Goal: Task Accomplishment & Management: Manage account settings

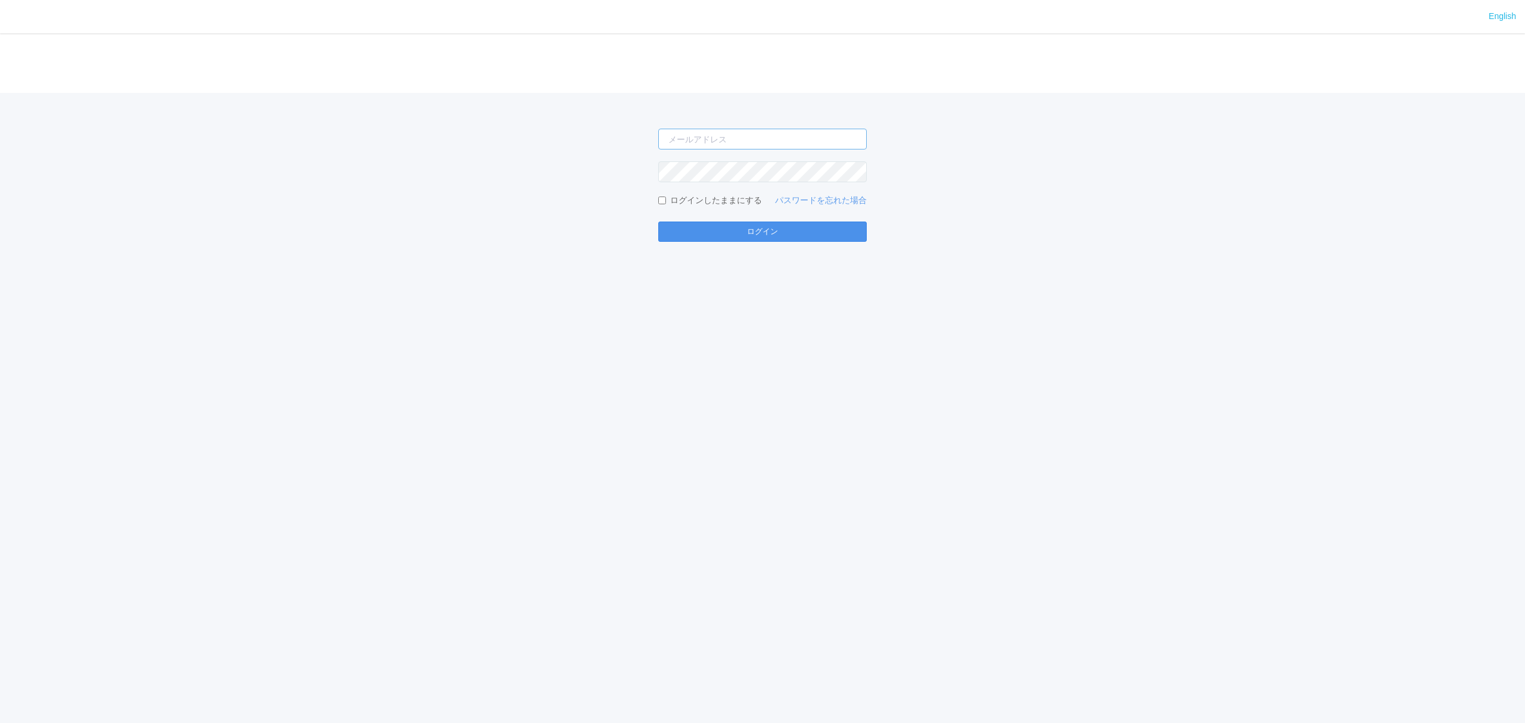
type input "atsushi.yoshida.z@dj.kyocera.com"
click at [701, 226] on button "ログイン" at bounding box center [762, 232] width 209 height 20
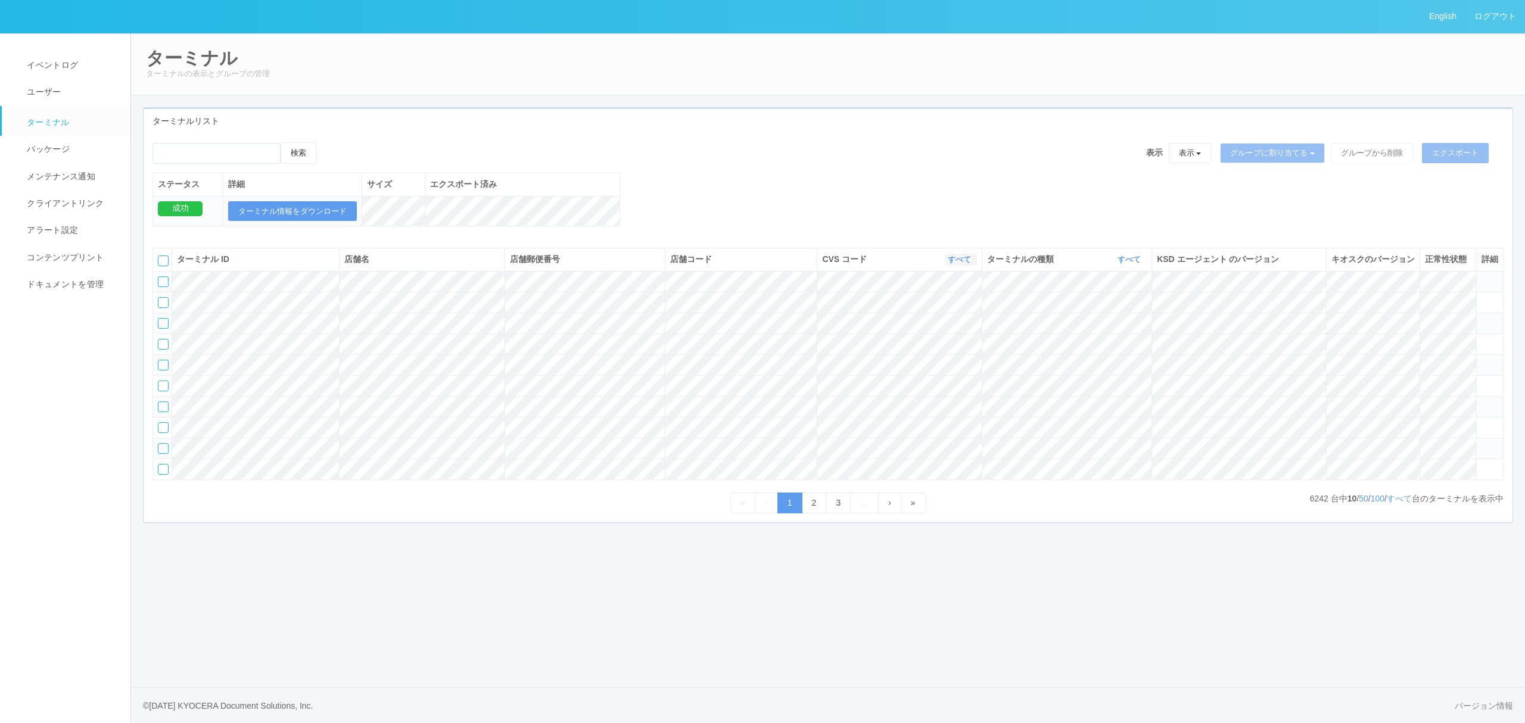
click at [952, 264] on link "すべて" at bounding box center [961, 259] width 26 height 9
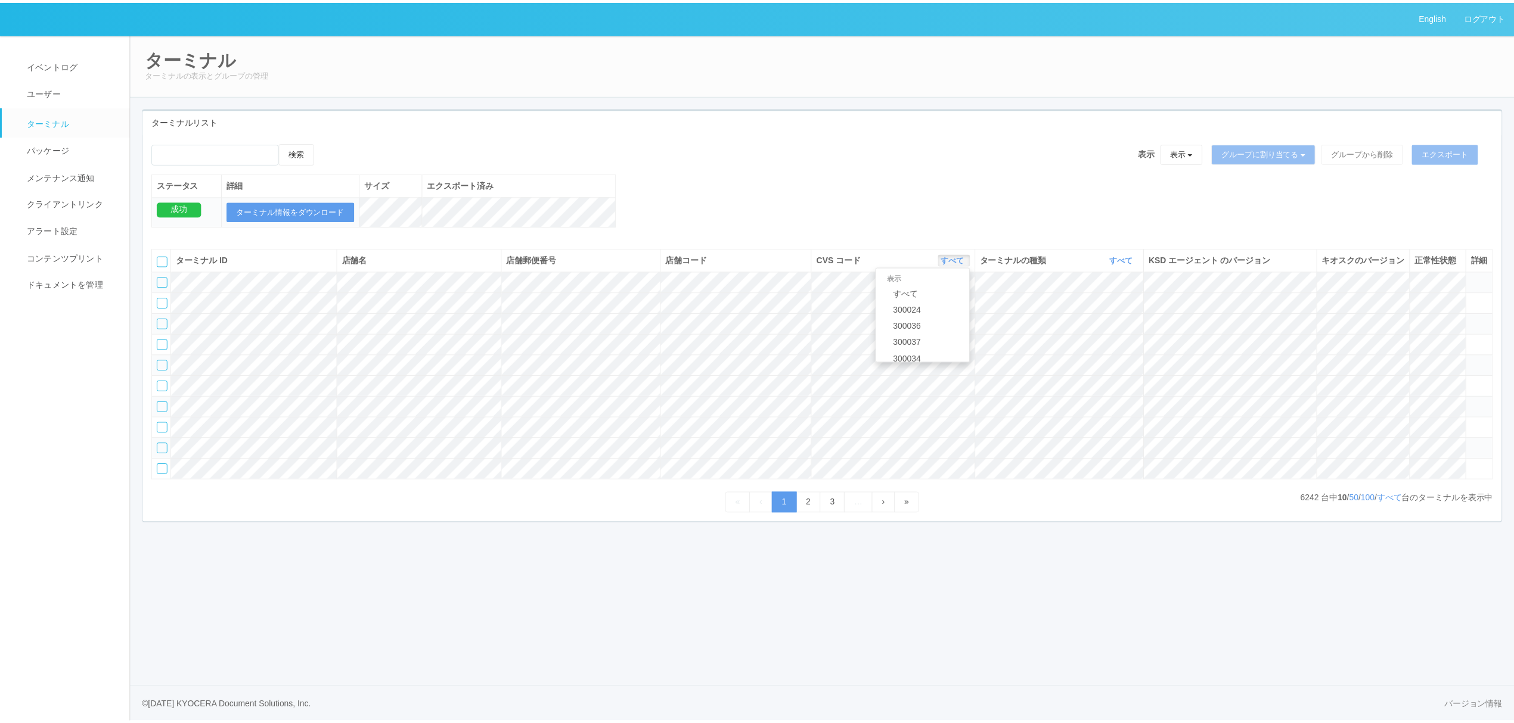
scroll to position [514, 0]
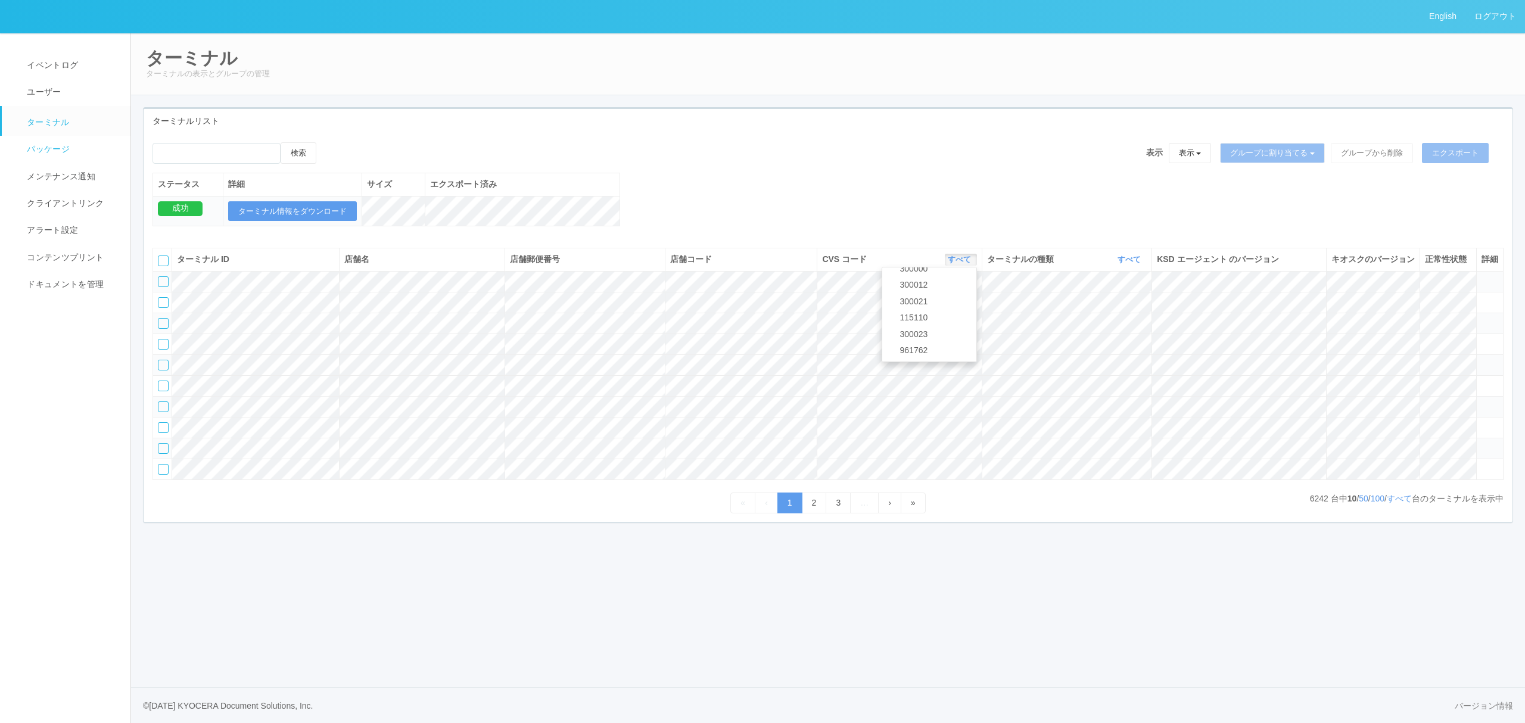
click at [69, 148] on link "パッケージ" at bounding box center [71, 149] width 139 height 27
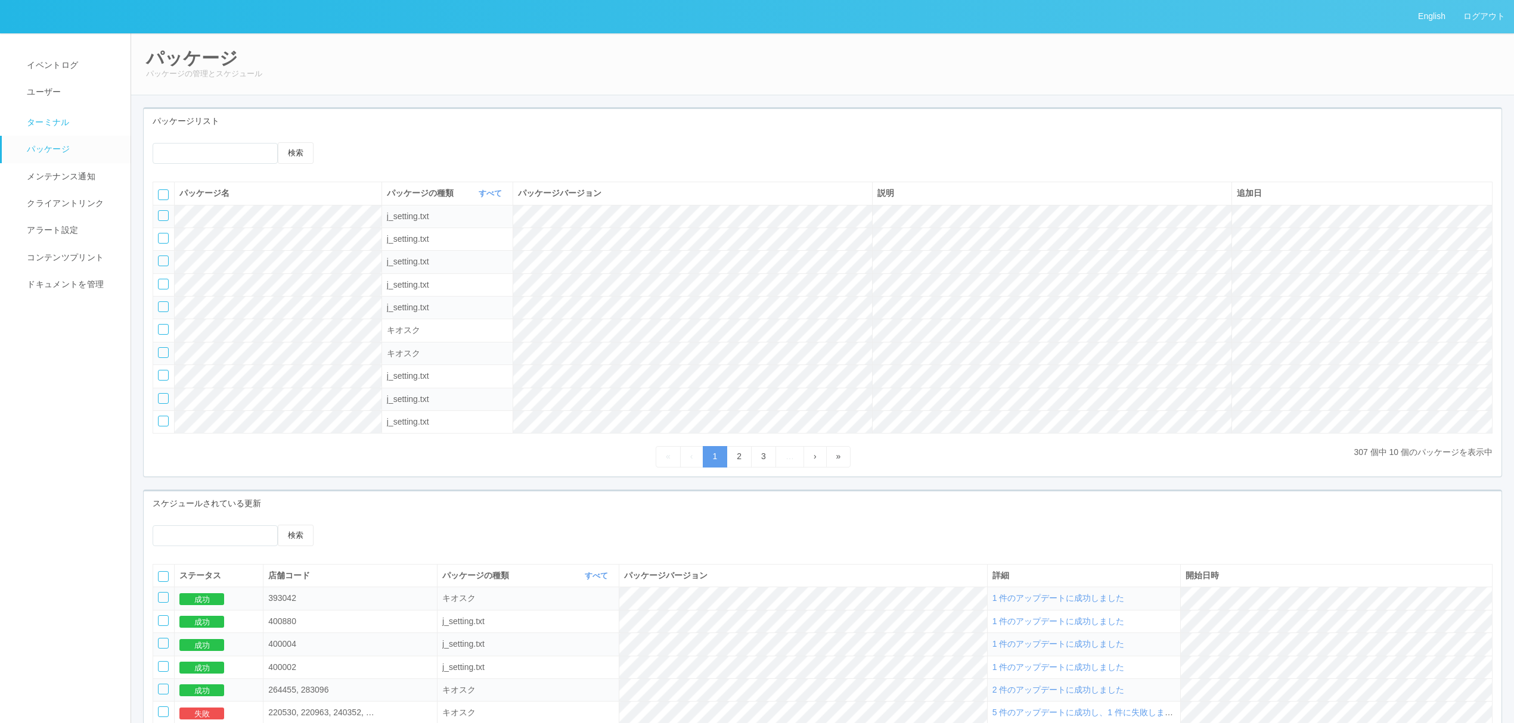
click at [83, 116] on link "ターミナル" at bounding box center [71, 121] width 139 height 30
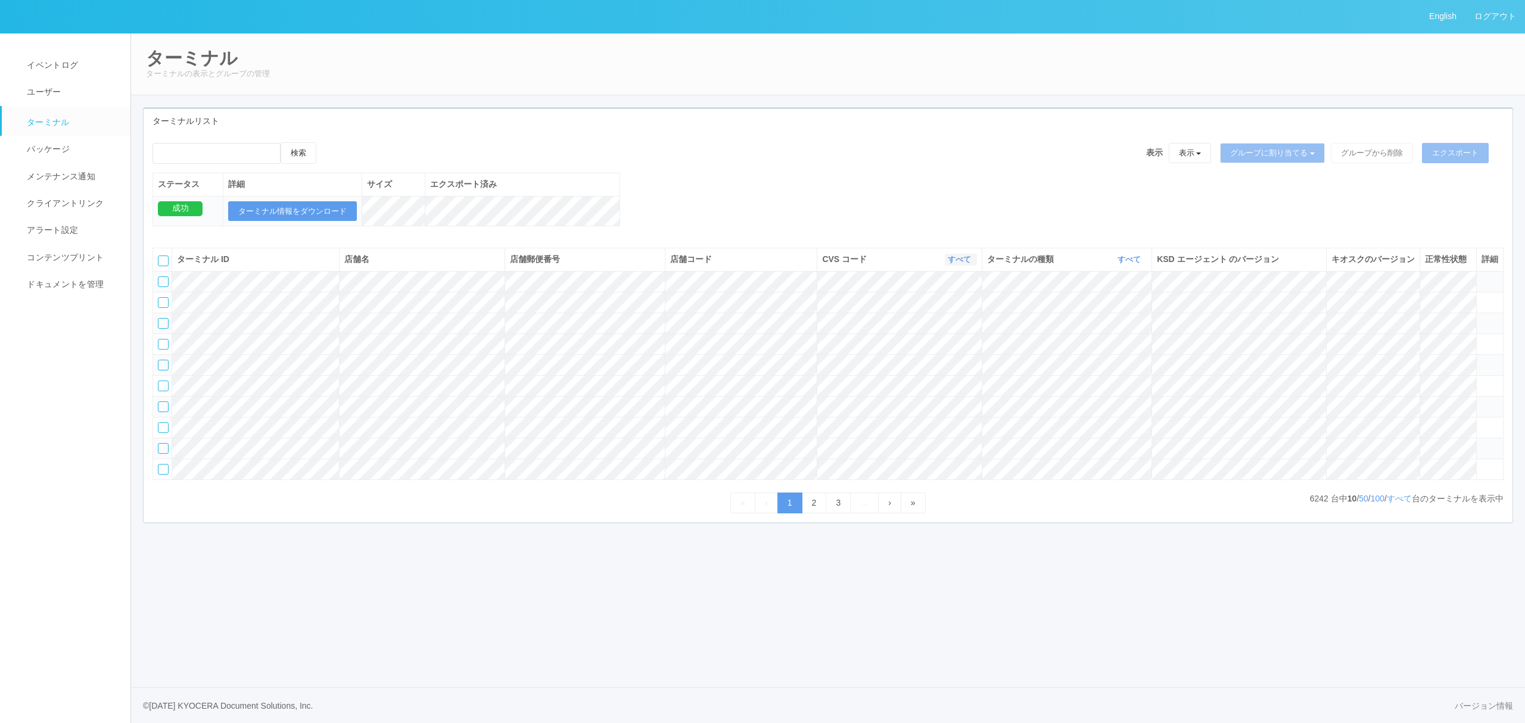
click at [953, 264] on link "すべて" at bounding box center [961, 259] width 26 height 9
drag, startPoint x: 686, startPoint y: 206, endPoint x: 582, endPoint y: 193, distance: 105.7
click at [682, 205] on div "検索 表示 表示 すべてのターミナル 未割り当てのターミナル グループを追加 グループ名を編集 アーカイブ済みのターミナル グループに割り当てる グループを追…" at bounding box center [828, 190] width 1369 height 97
click at [234, 156] on input "emailSearch" at bounding box center [217, 153] width 128 height 21
paste input "のぞみ野店"
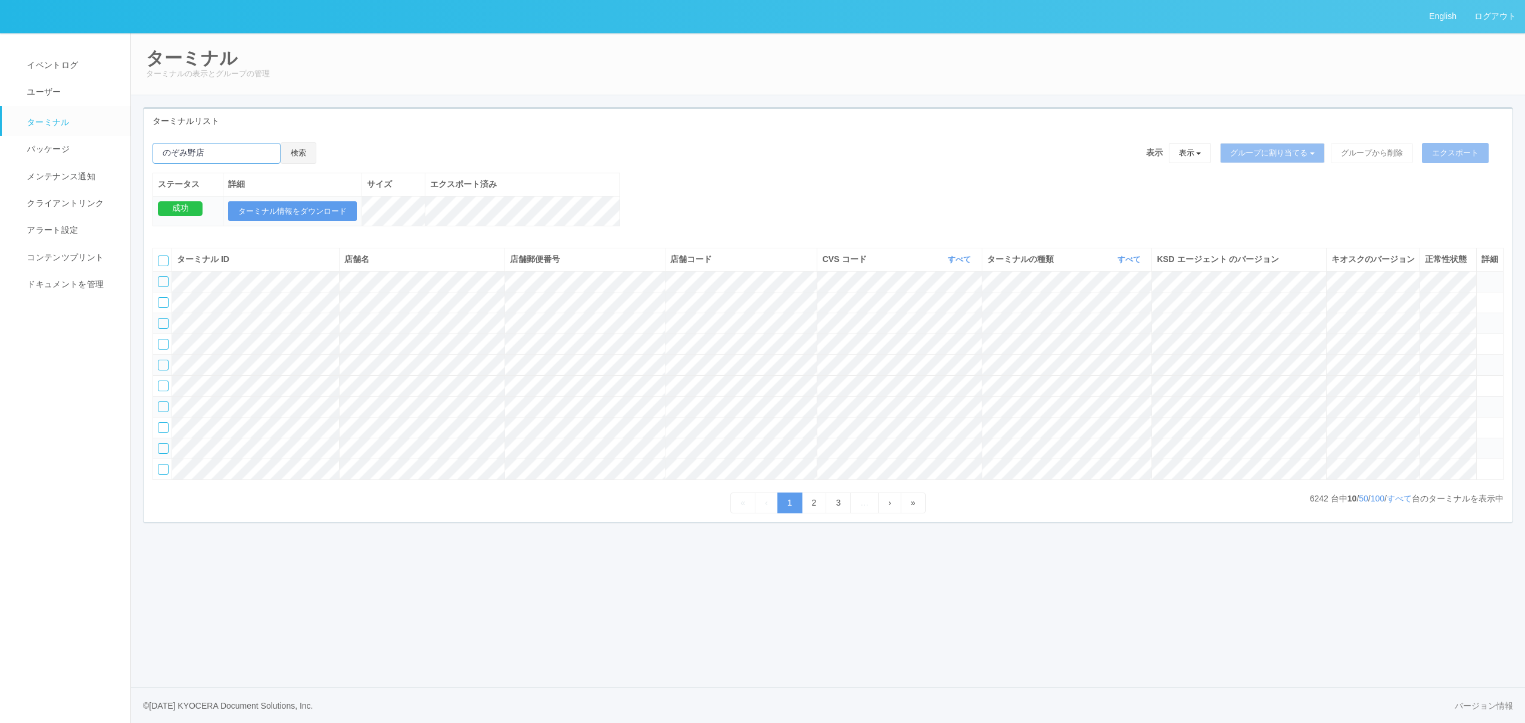
type input "のぞみ野店"
click at [306, 151] on button "検索" at bounding box center [299, 152] width 36 height 21
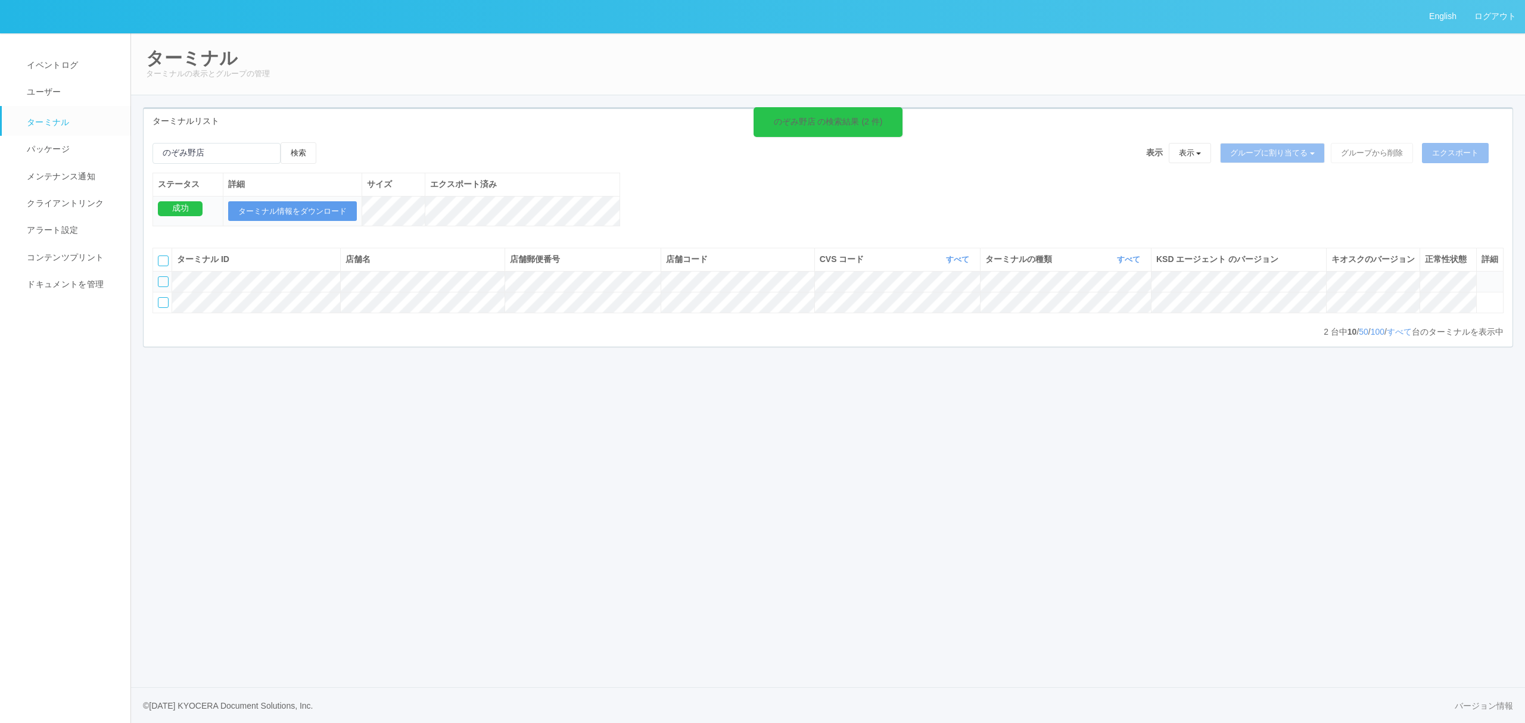
click at [1482, 276] on icon at bounding box center [1482, 276] width 0 height 0
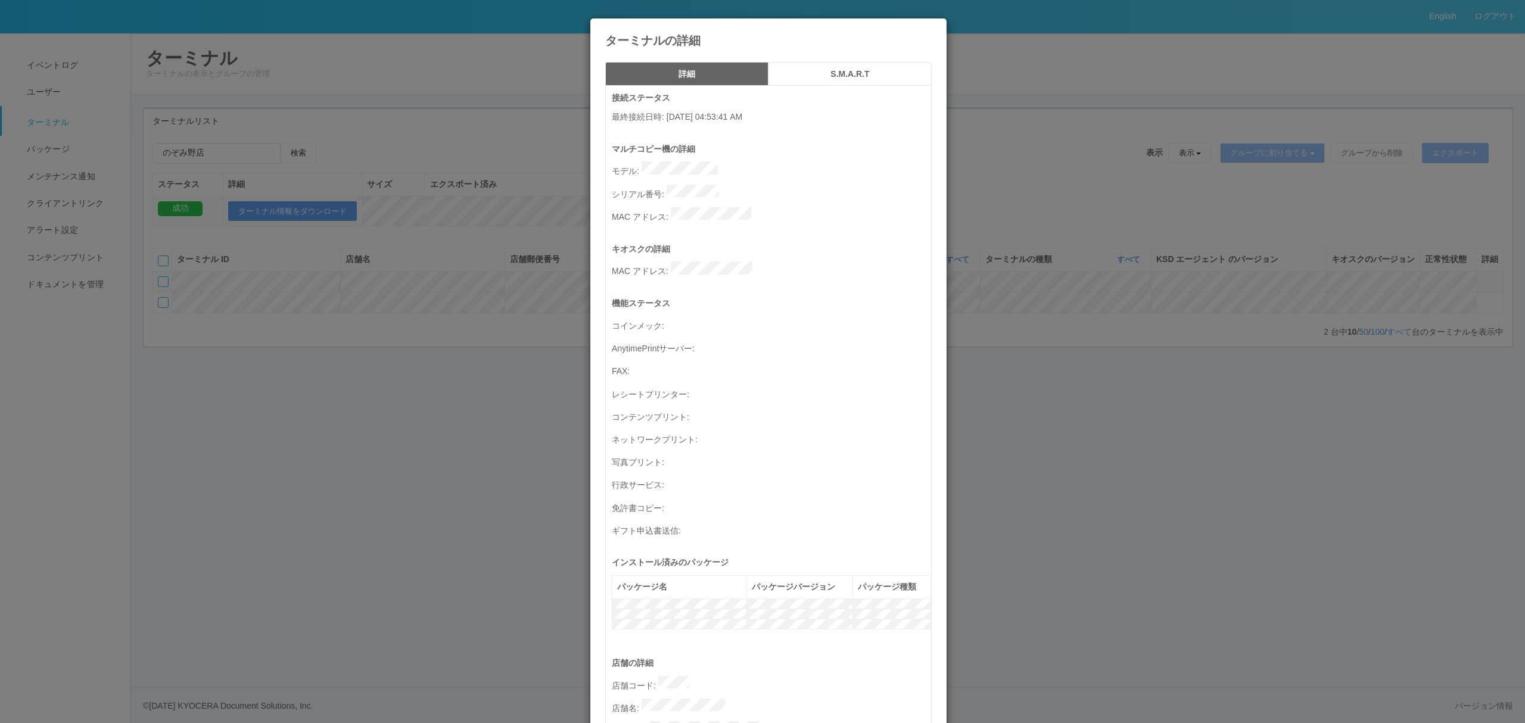
click at [932, 27] on icon at bounding box center [932, 27] width 0 height 0
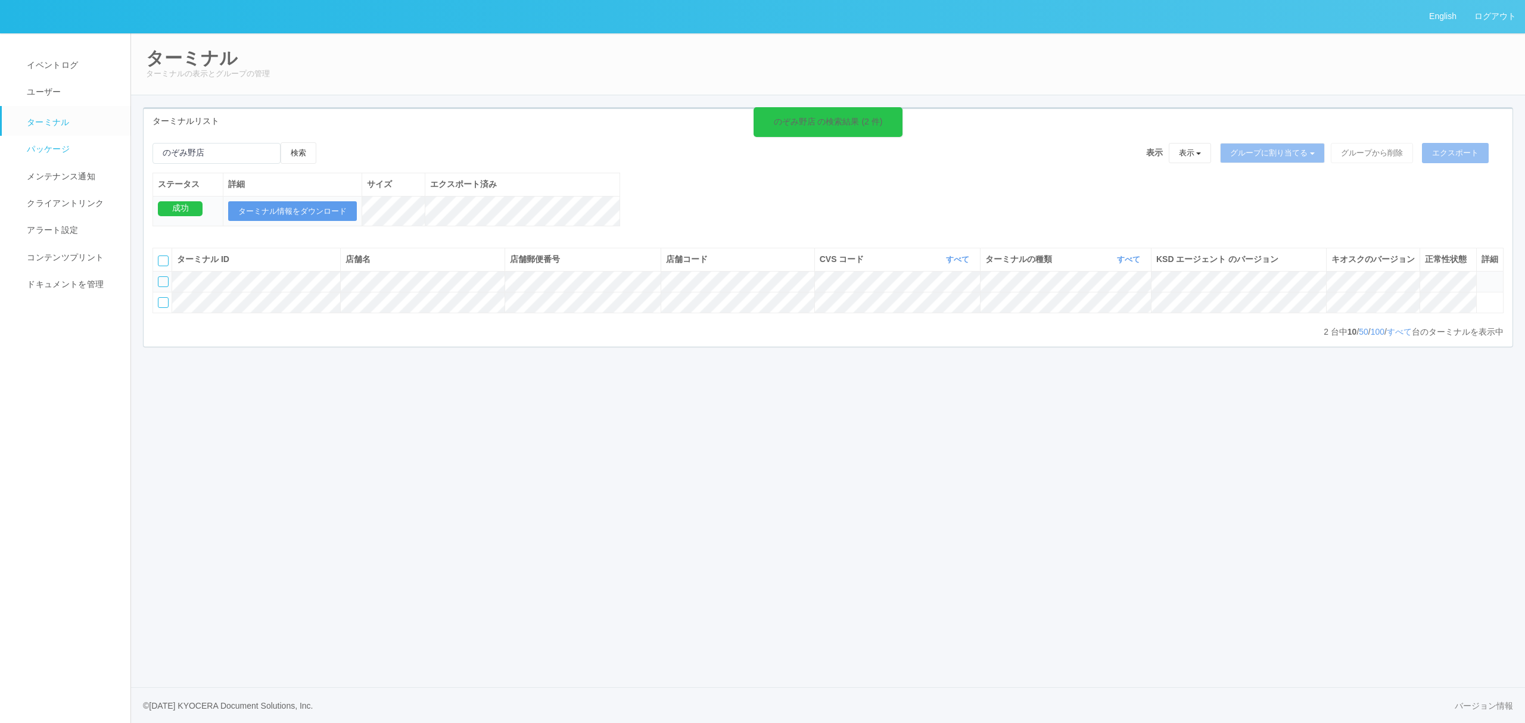
click at [49, 156] on link "パッケージ" at bounding box center [71, 149] width 139 height 27
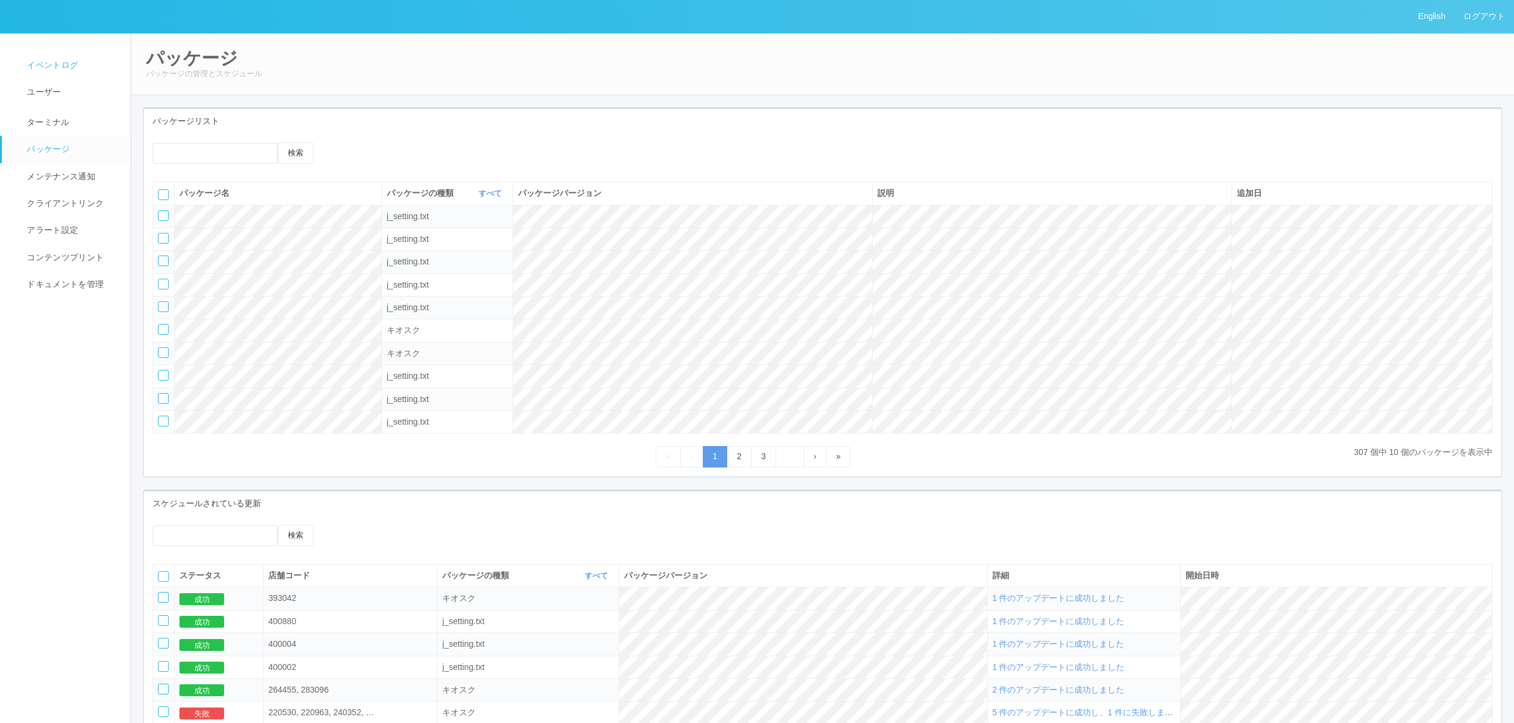
click at [41, 67] on span "イベントログ" at bounding box center [51, 65] width 54 height 10
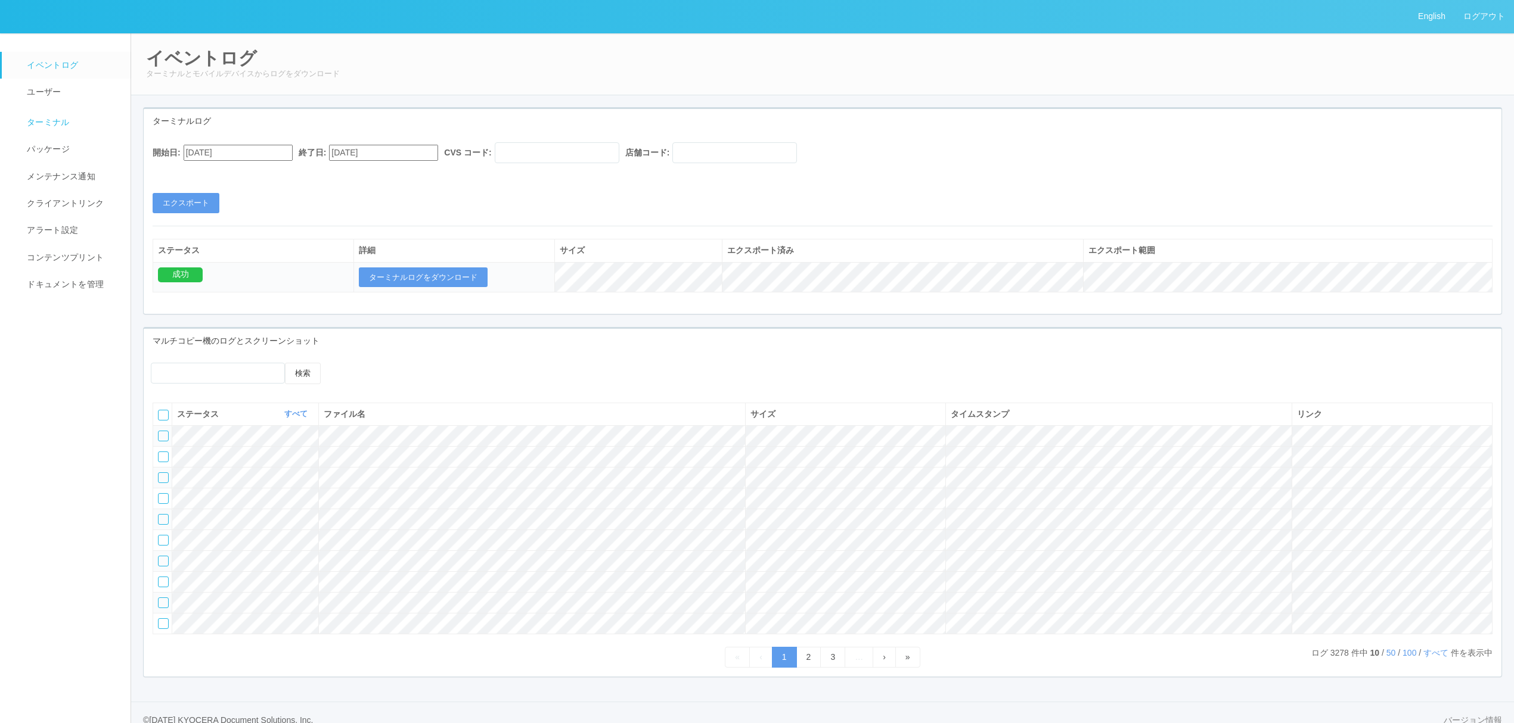
click at [35, 120] on span "ターミナル" at bounding box center [47, 122] width 46 height 10
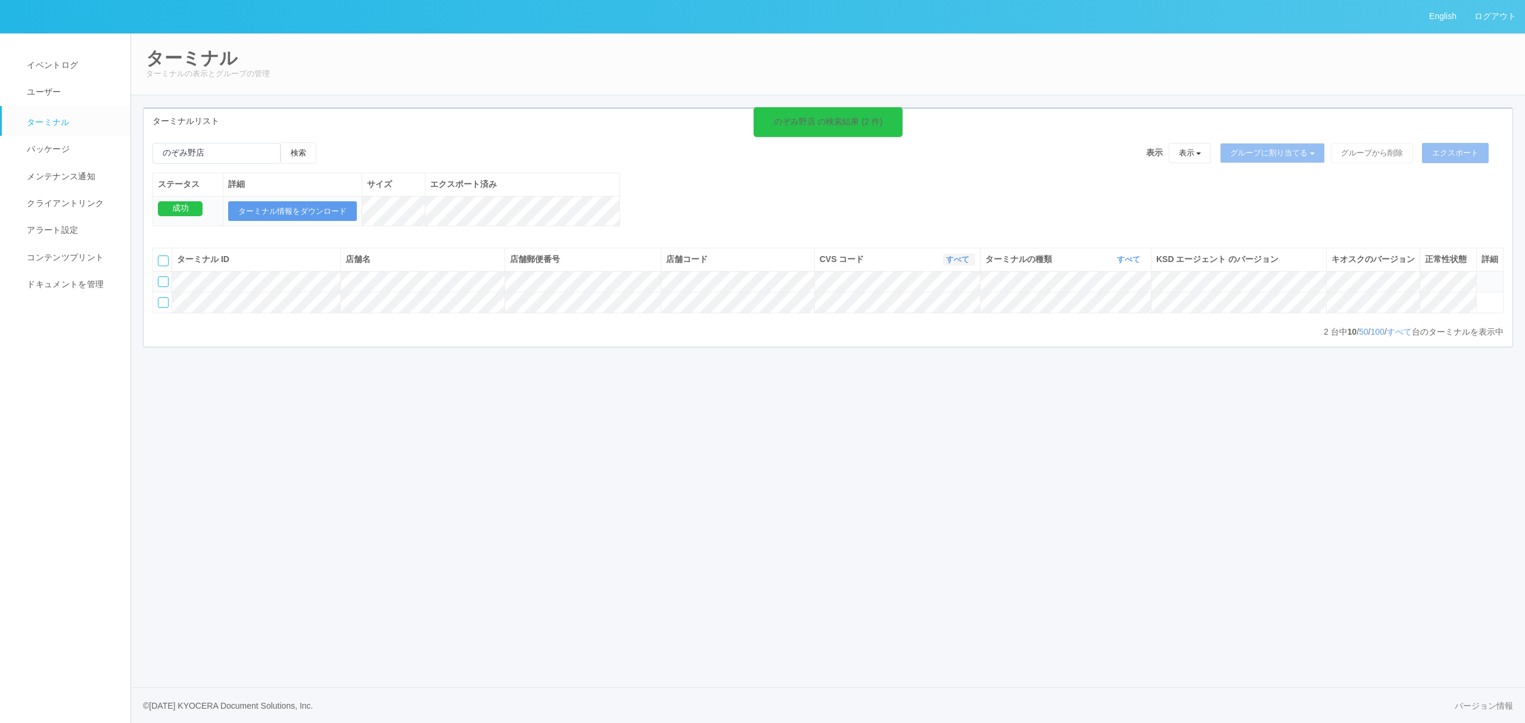
drag, startPoint x: 949, startPoint y: 268, endPoint x: 949, endPoint y: 275, distance: 7.2
click at [949, 267] on th "CVS コード すべて 表示 すべて 300024 300036 300037 300034 300033 300032 300031 300020 3000…" at bounding box center [898, 259] width 166 height 23
click at [956, 264] on link "すべて" at bounding box center [959, 259] width 26 height 9
click at [920, 327] on span "300006" at bounding box center [910, 322] width 34 height 10
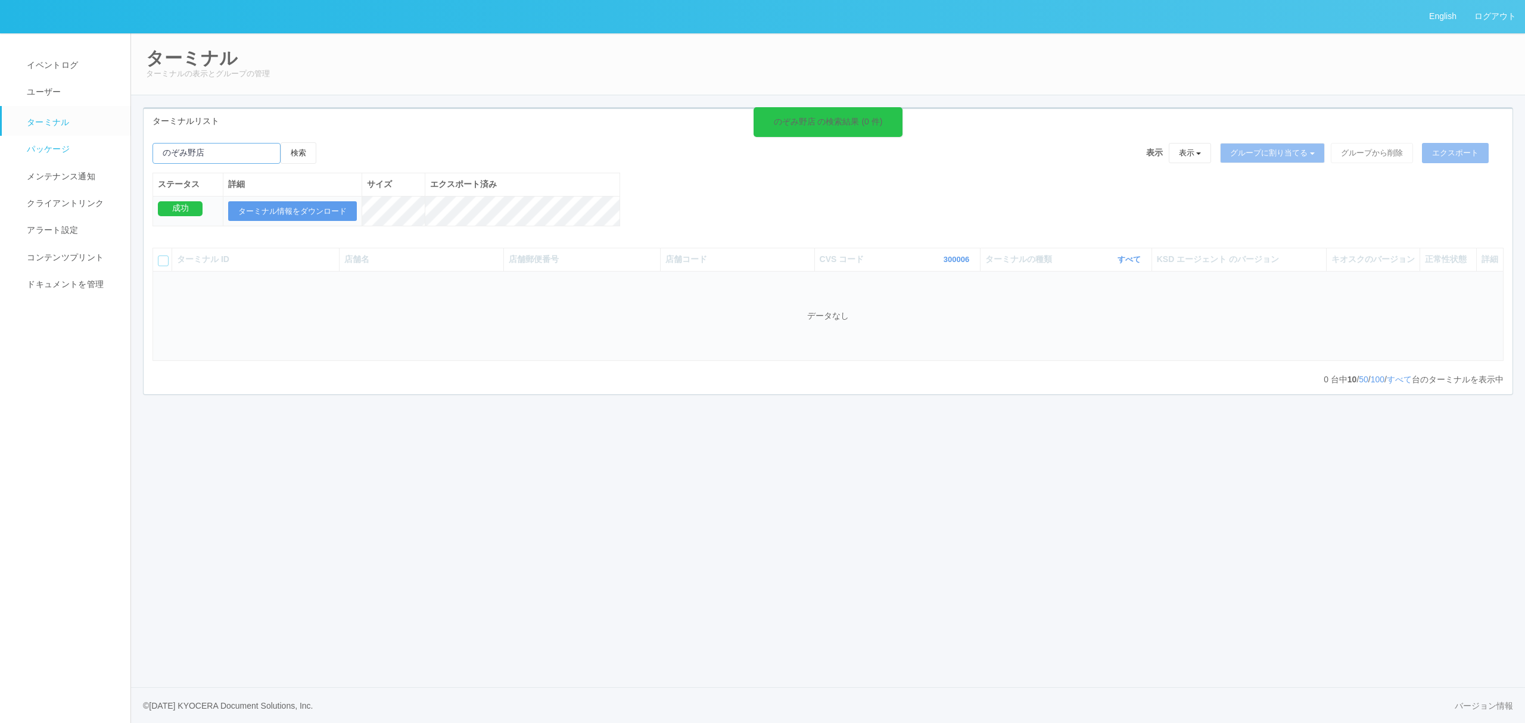
drag, startPoint x: 117, startPoint y: 151, endPoint x: 0, endPoint y: 145, distance: 116.9
click at [39, 153] on div "English ログアウト イベントログ ユーザー ターミナル パッケージ メンテナンス通知 クライアントリンク アラート設定 コンテンツプリント ドキュメン…" at bounding box center [762, 361] width 1525 height 723
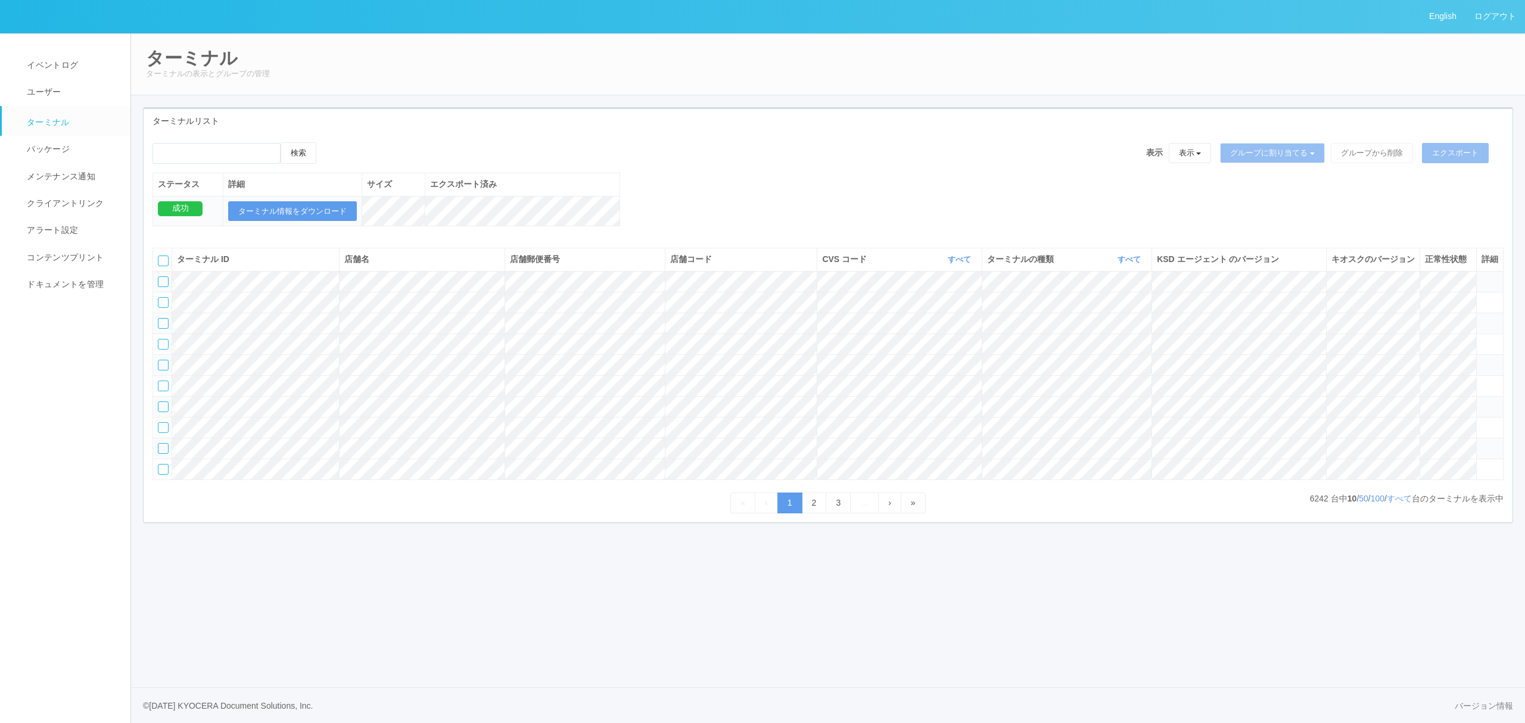
click at [976, 266] on th "CVS コード すべて 表示 すべて 300024 300036 300037 300034 300033 300032 300031 300020 3000…" at bounding box center [900, 259] width 164 height 23
click at [964, 264] on link "すべて" at bounding box center [961, 259] width 26 height 9
click at [919, 335] on span "300008" at bounding box center [911, 330] width 34 height 10
click at [945, 264] on link "300008" at bounding box center [959, 259] width 29 height 9
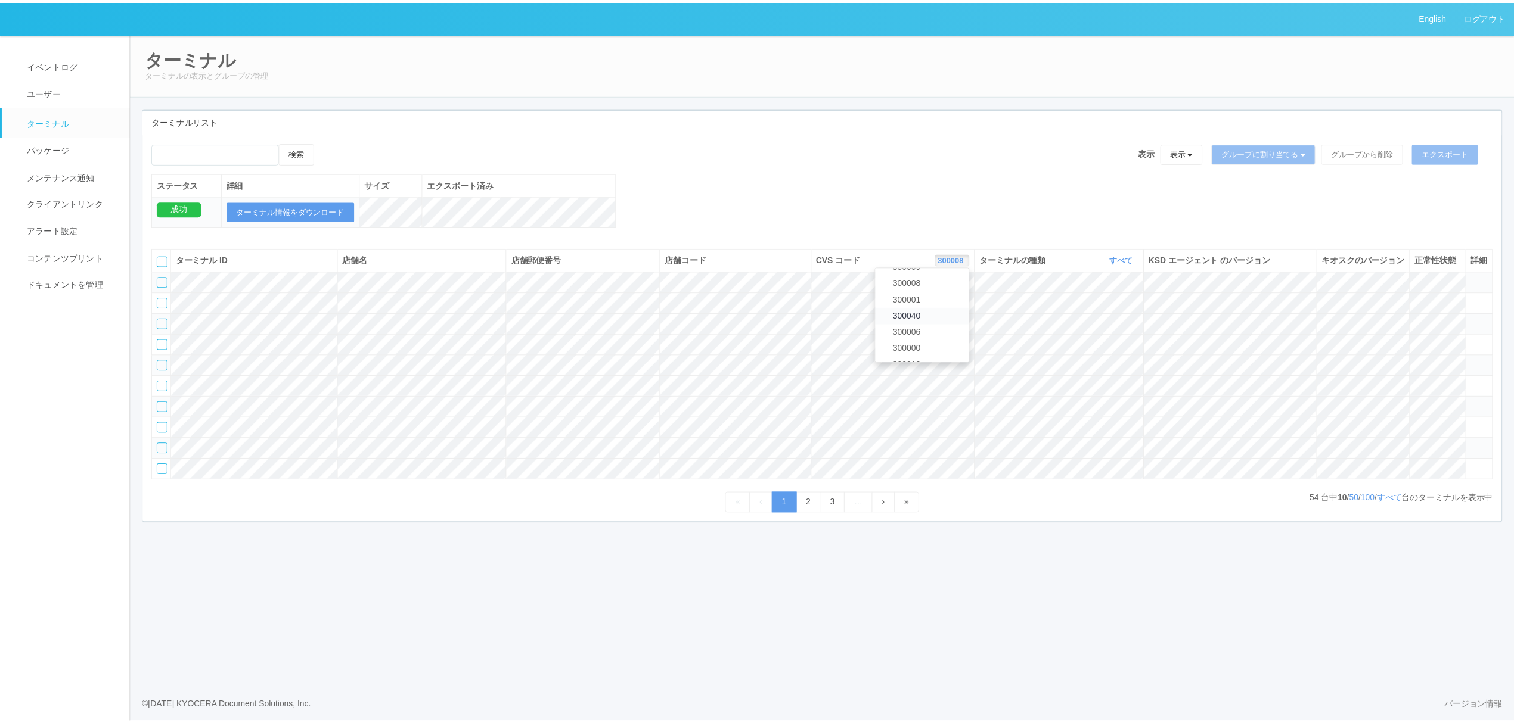
scroll to position [418, 0]
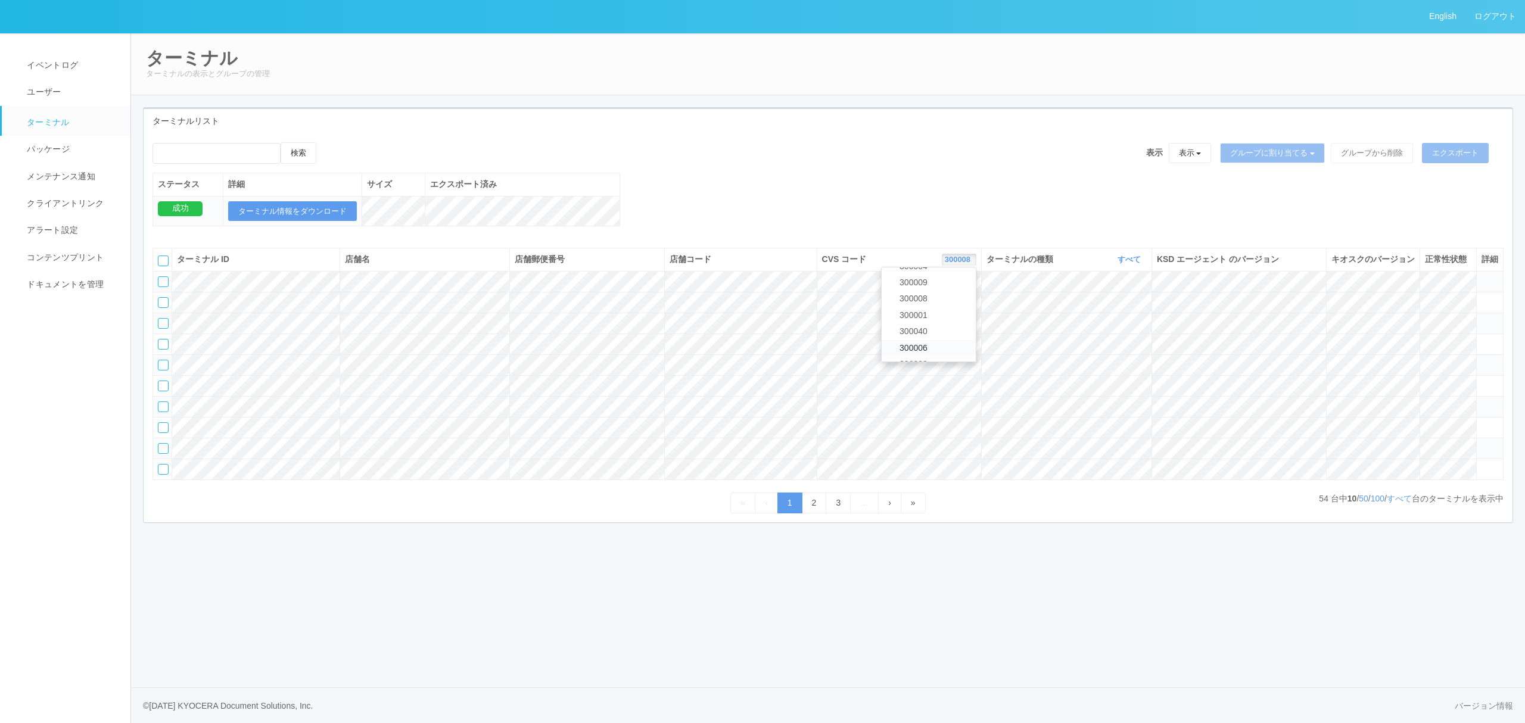
click at [940, 356] on link "300006" at bounding box center [929, 348] width 94 height 16
click at [1130, 264] on link "すべて" at bounding box center [1131, 259] width 26 height 9
click at [1112, 318] on link "キオスク" at bounding box center [1099, 310] width 94 height 16
click at [1394, 504] on link "すべて" at bounding box center [1399, 499] width 25 height 10
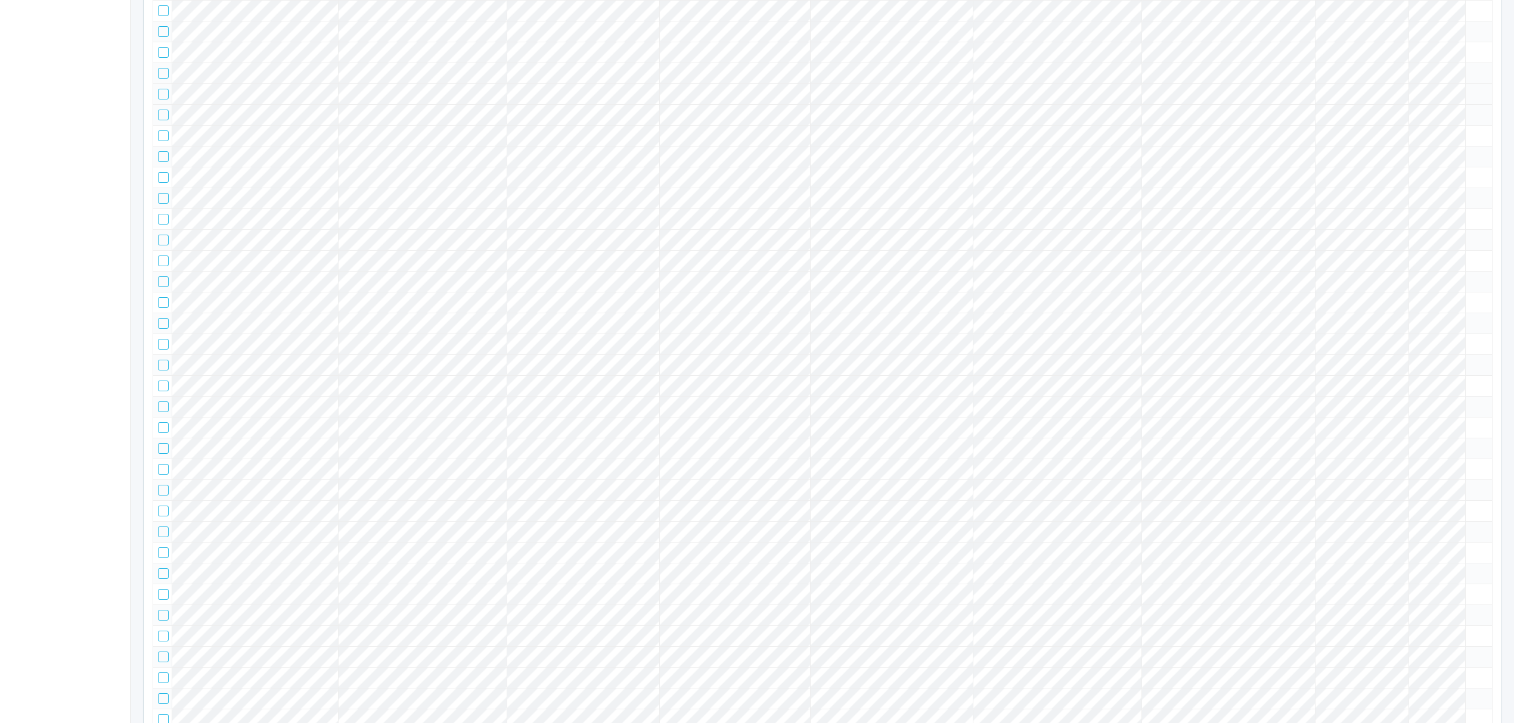
scroll to position [0, 0]
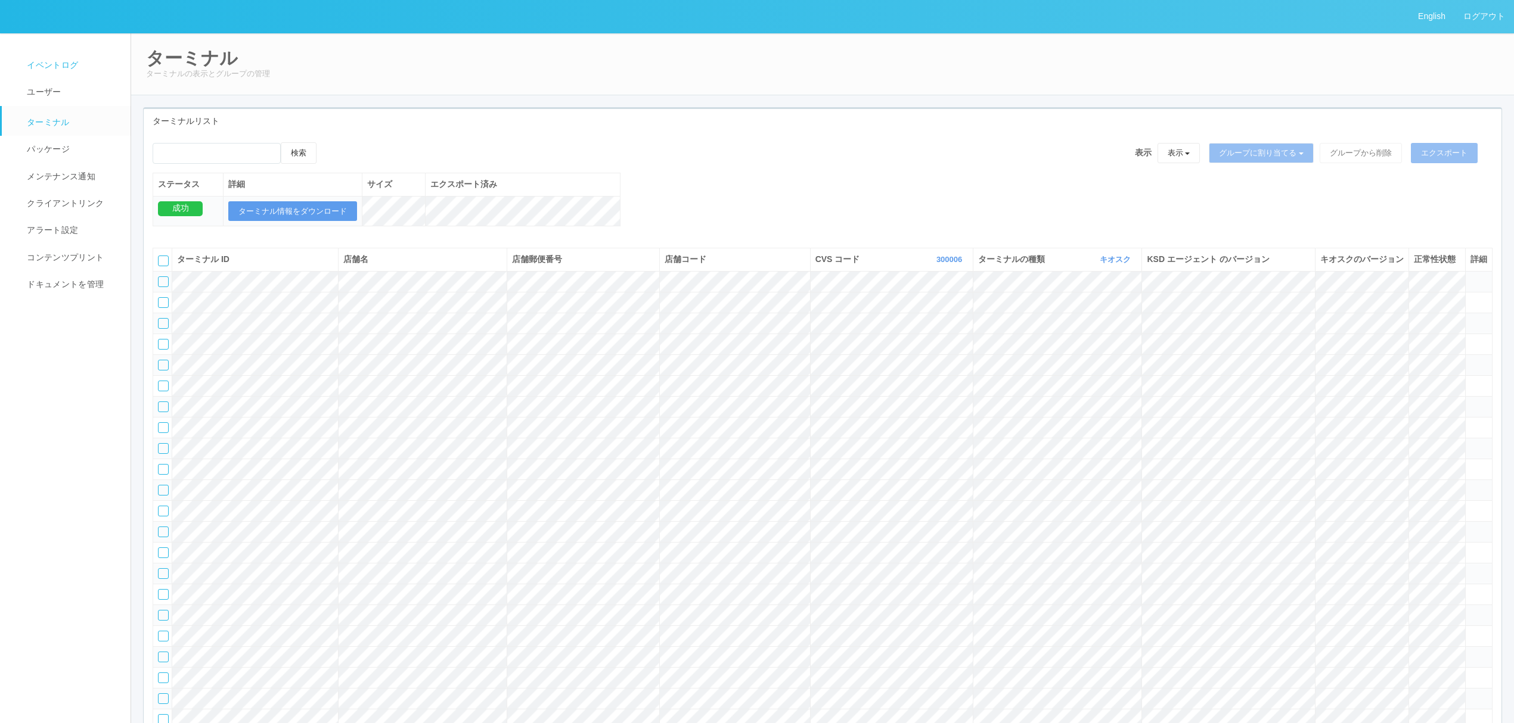
click at [85, 67] on link "イベントログ" at bounding box center [71, 65] width 139 height 27
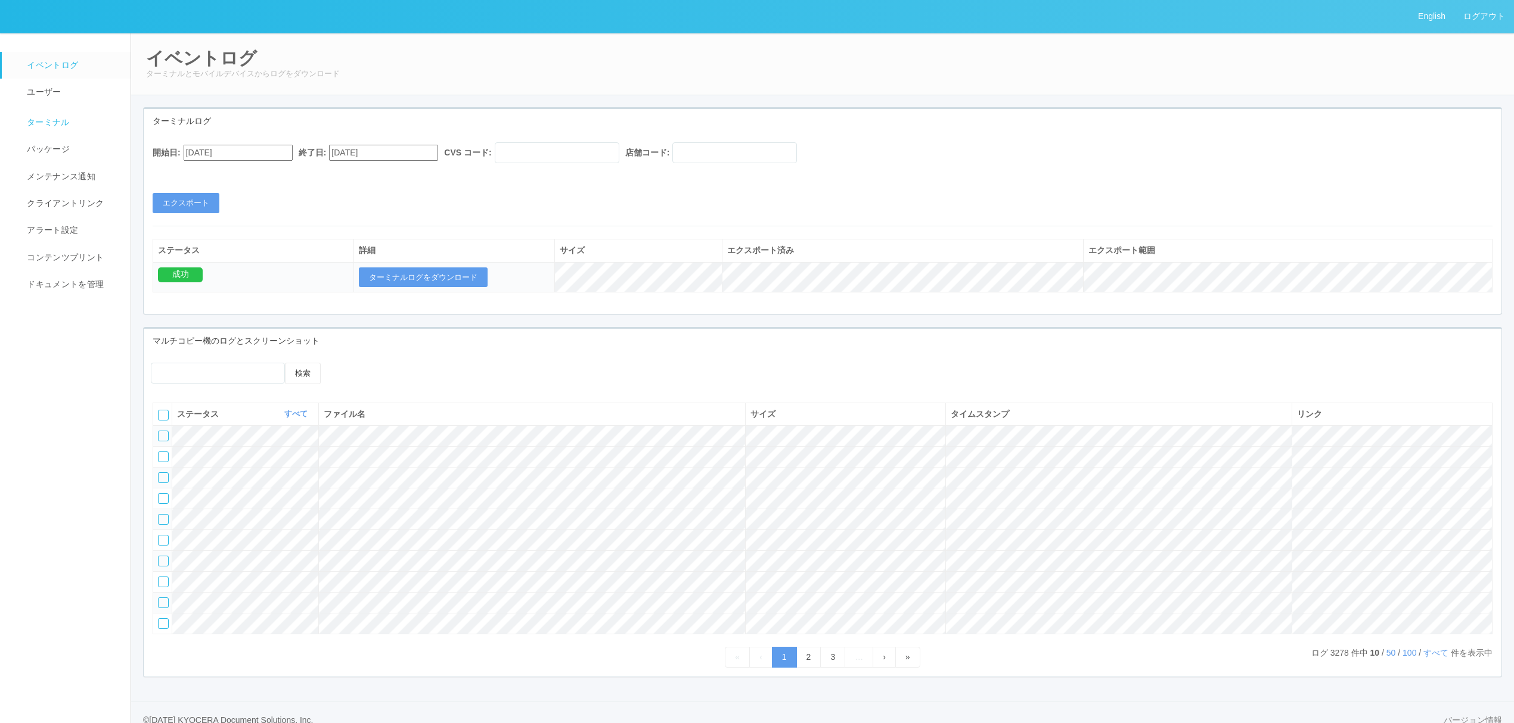
click at [34, 126] on span "ターミナル" at bounding box center [47, 122] width 46 height 10
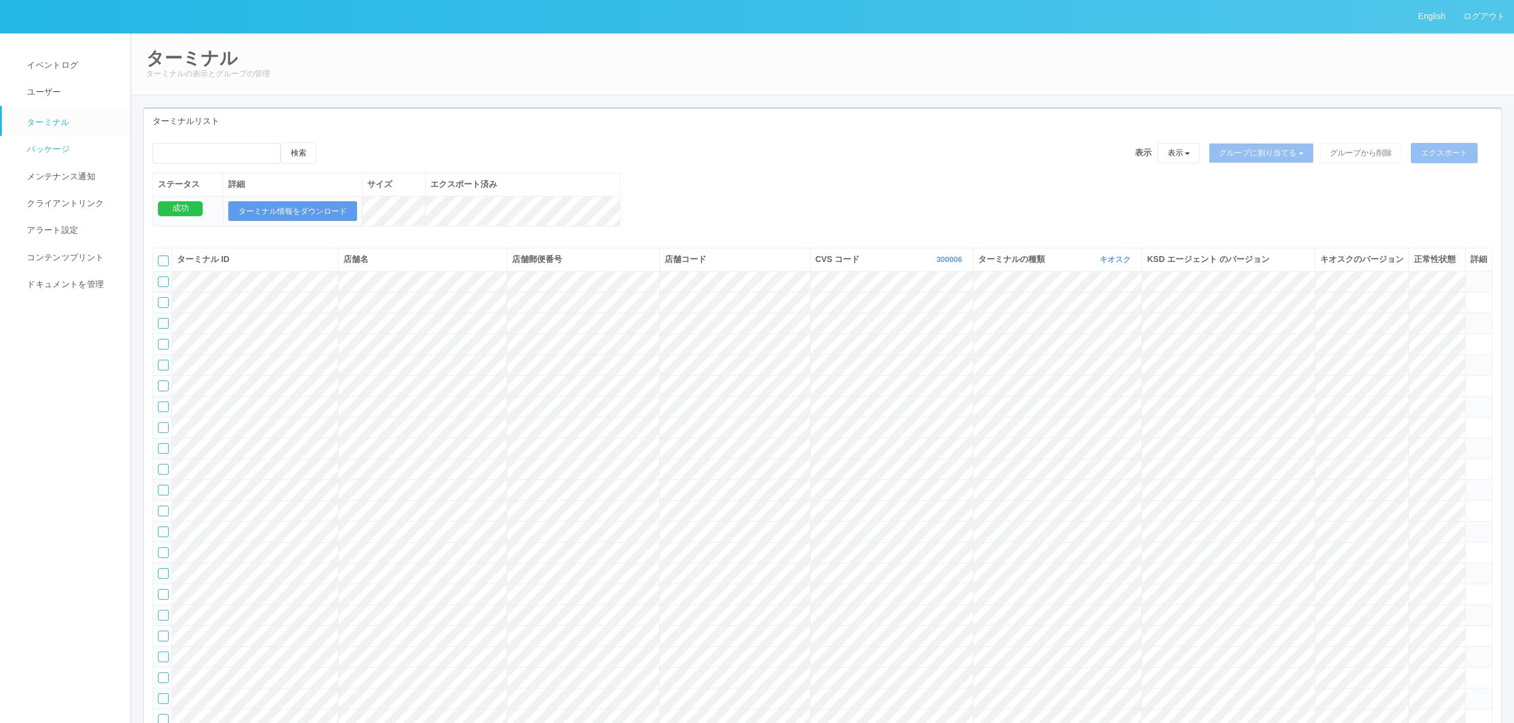
click at [70, 144] on link "パッケージ" at bounding box center [71, 149] width 139 height 27
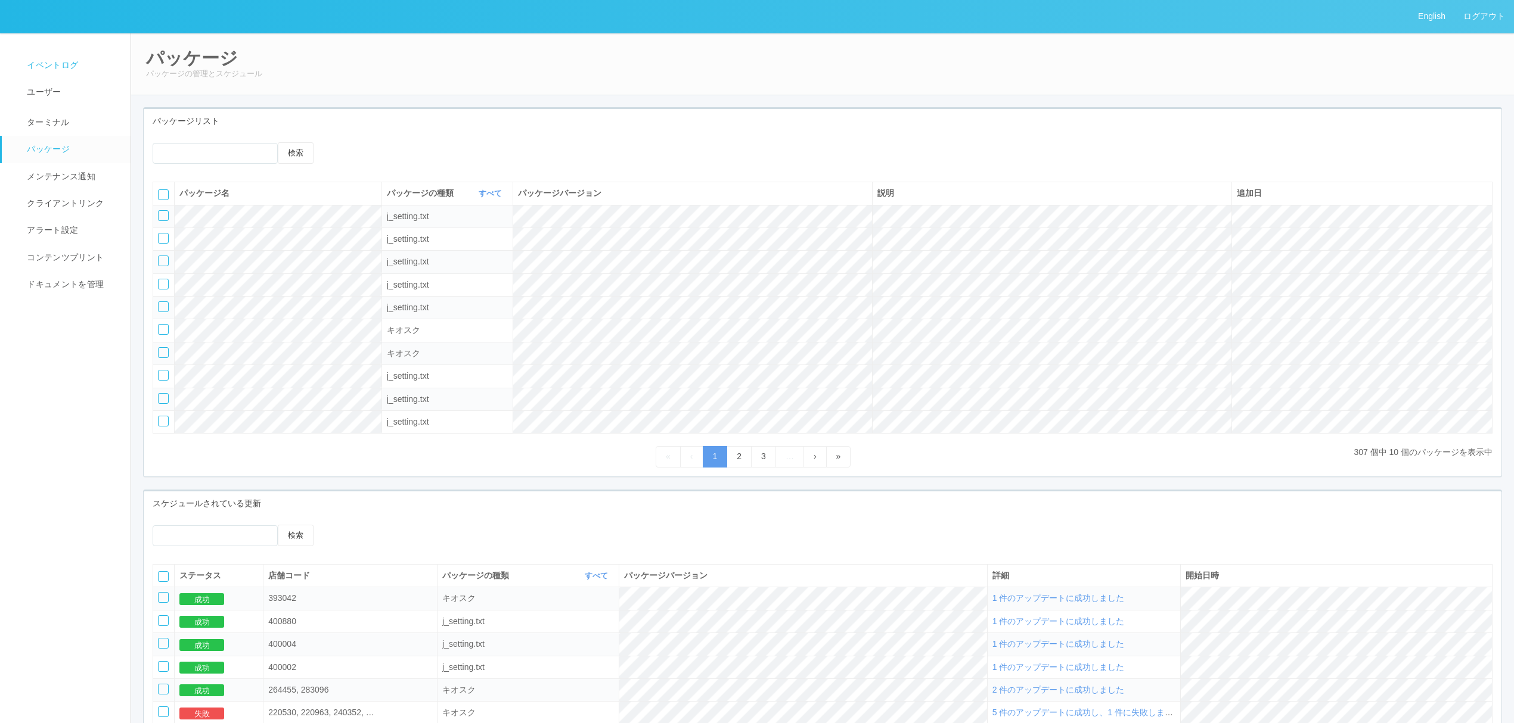
click at [64, 63] on span "イベントログ" at bounding box center [51, 65] width 54 height 10
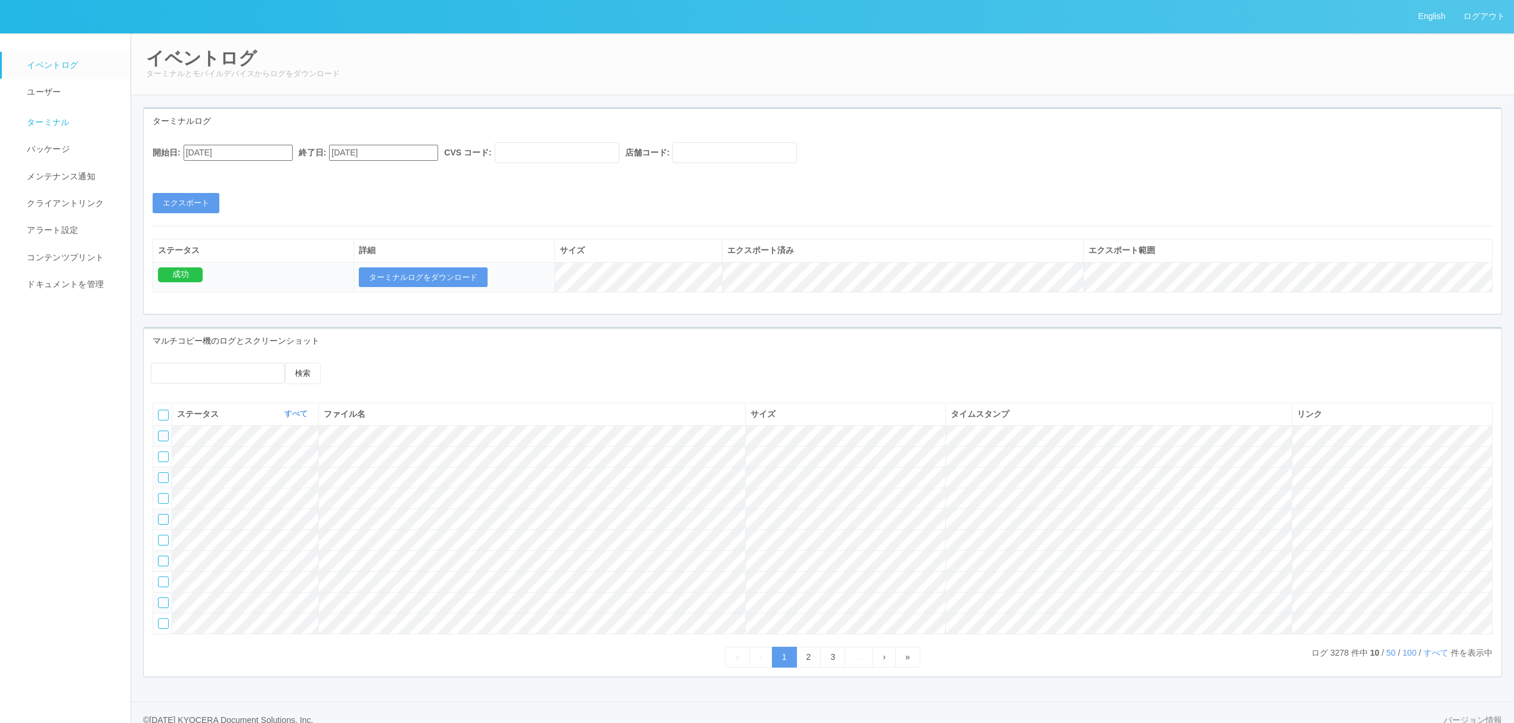
click at [61, 125] on span "ターミナル" at bounding box center [47, 122] width 46 height 10
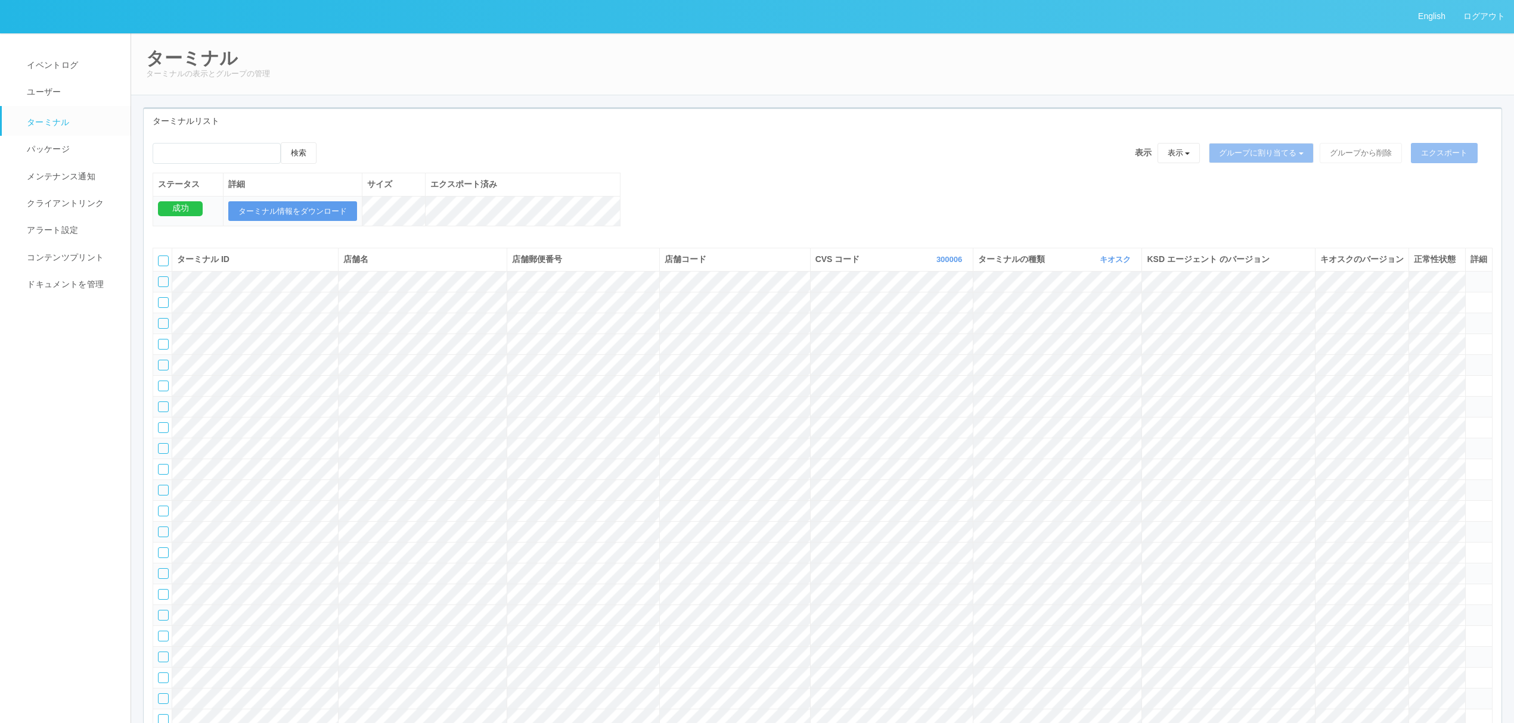
click at [944, 266] on div "CVS コード 300006 表示 すべて 300024 300036 300037 300034 300033 300032 300031 300020 3…" at bounding box center [891, 259] width 153 height 13
click at [946, 264] on link "300006" at bounding box center [950, 259] width 29 height 9
drag, startPoint x: 250, startPoint y: 138, endPoint x: 246, endPoint y: 156, distance: 17.9
drag, startPoint x: 946, startPoint y: 266, endPoint x: 944, endPoint y: 275, distance: 9.8
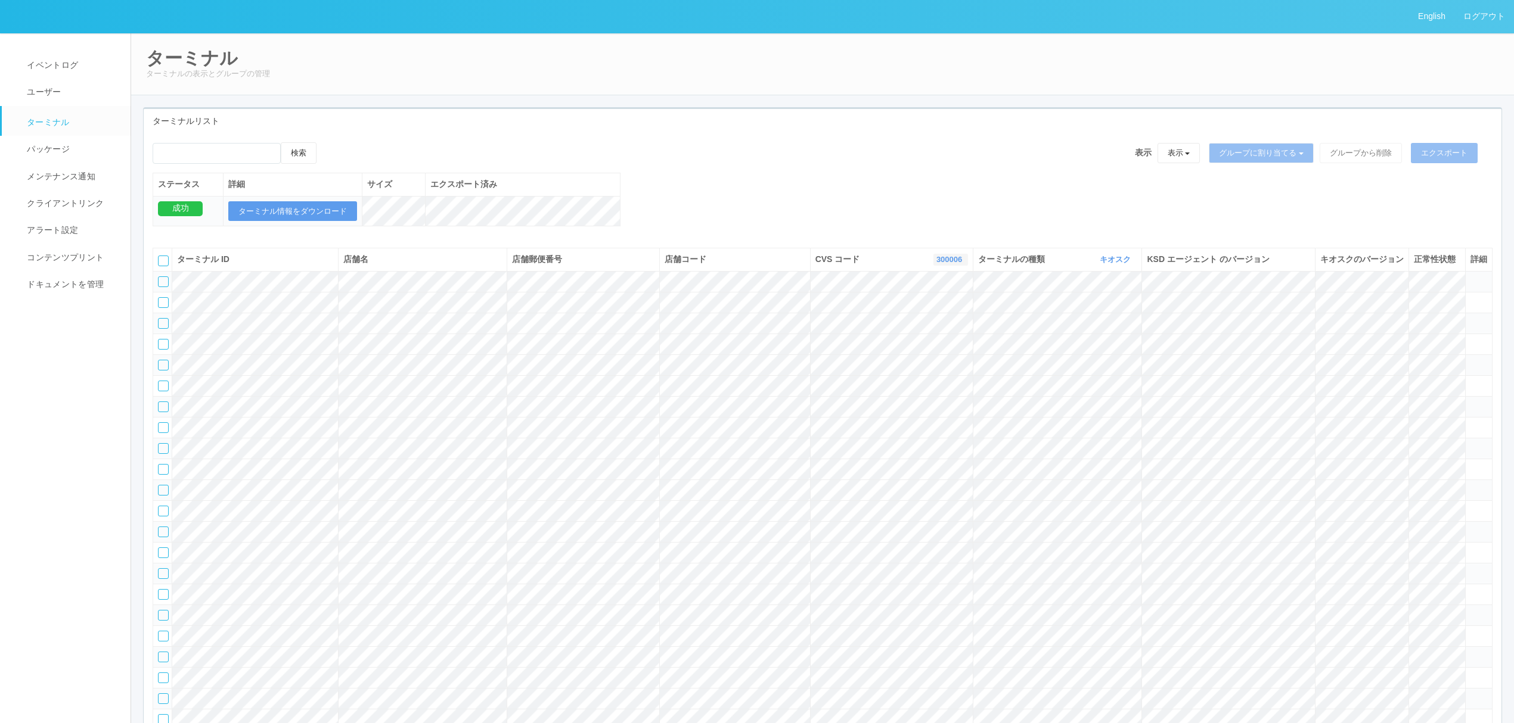
click at [947, 266] on th "CVS コード 300006 表示 すべて 300024 300036 300037 300034 300033 300032 300031 300020 3…" at bounding box center [891, 259] width 163 height 23
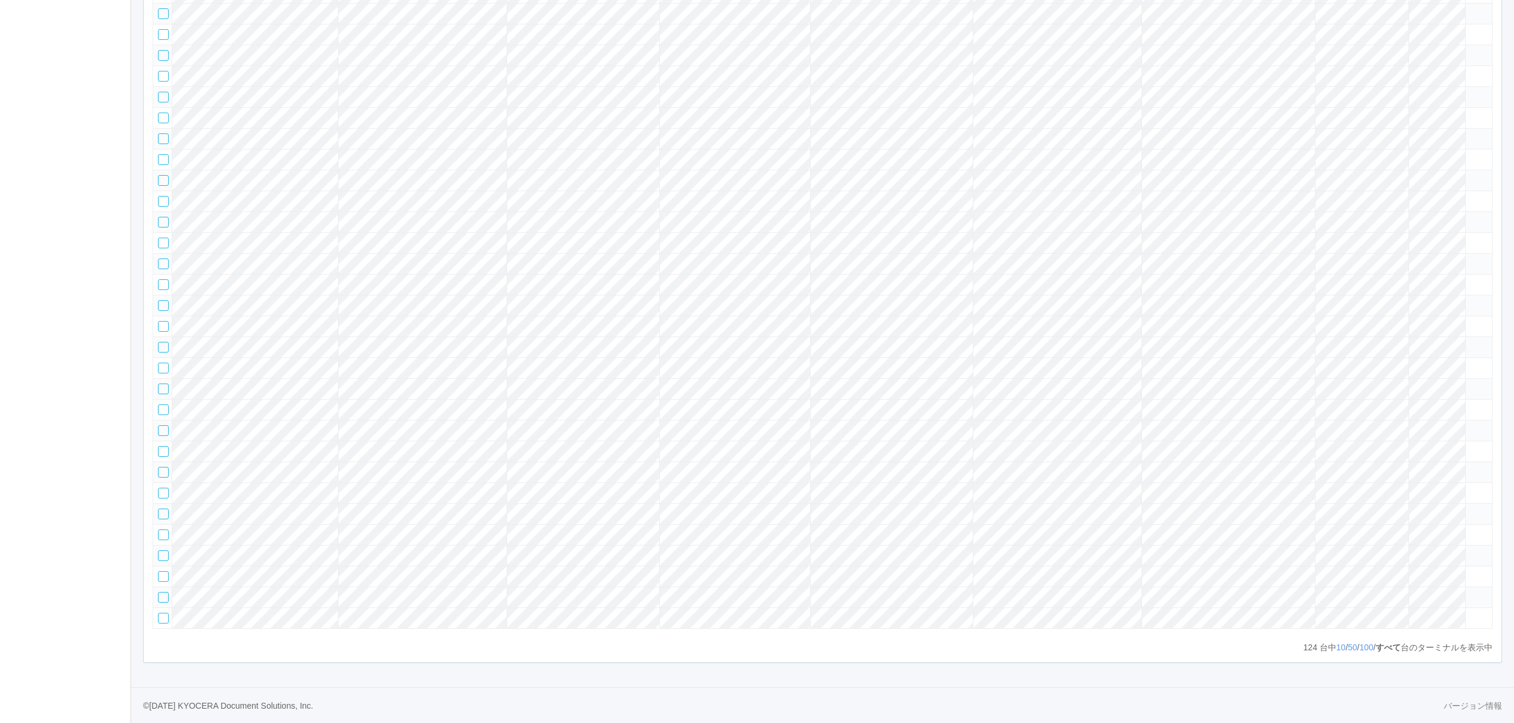
scroll to position [2970, 0]
click at [1336, 647] on link "10" at bounding box center [1341, 648] width 10 height 10
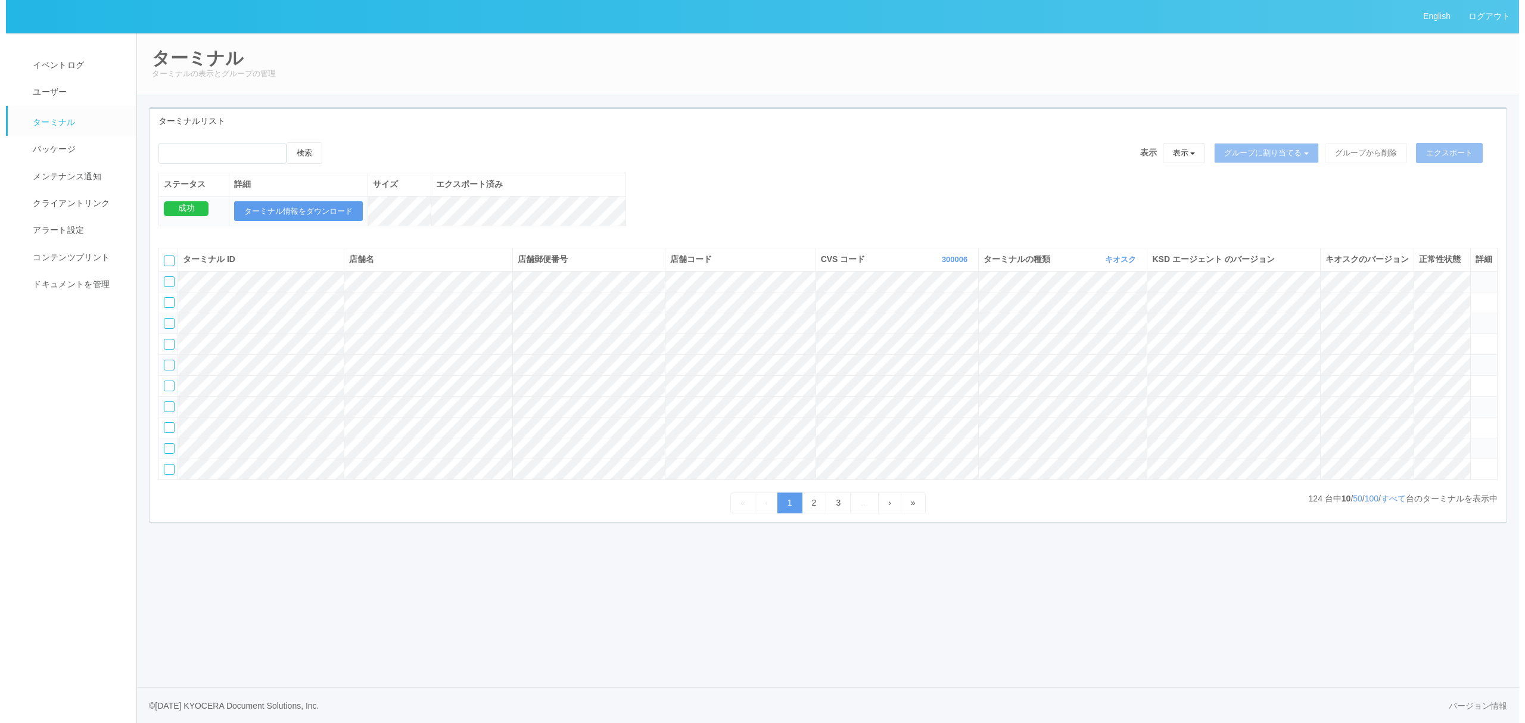
scroll to position [0, 0]
click at [254, 155] on input "emailSearch" at bounding box center [217, 153] width 128 height 21
paste input "のぞみ野店"
type input "のぞみ野店"
click at [306, 151] on button "検索" at bounding box center [299, 152] width 36 height 21
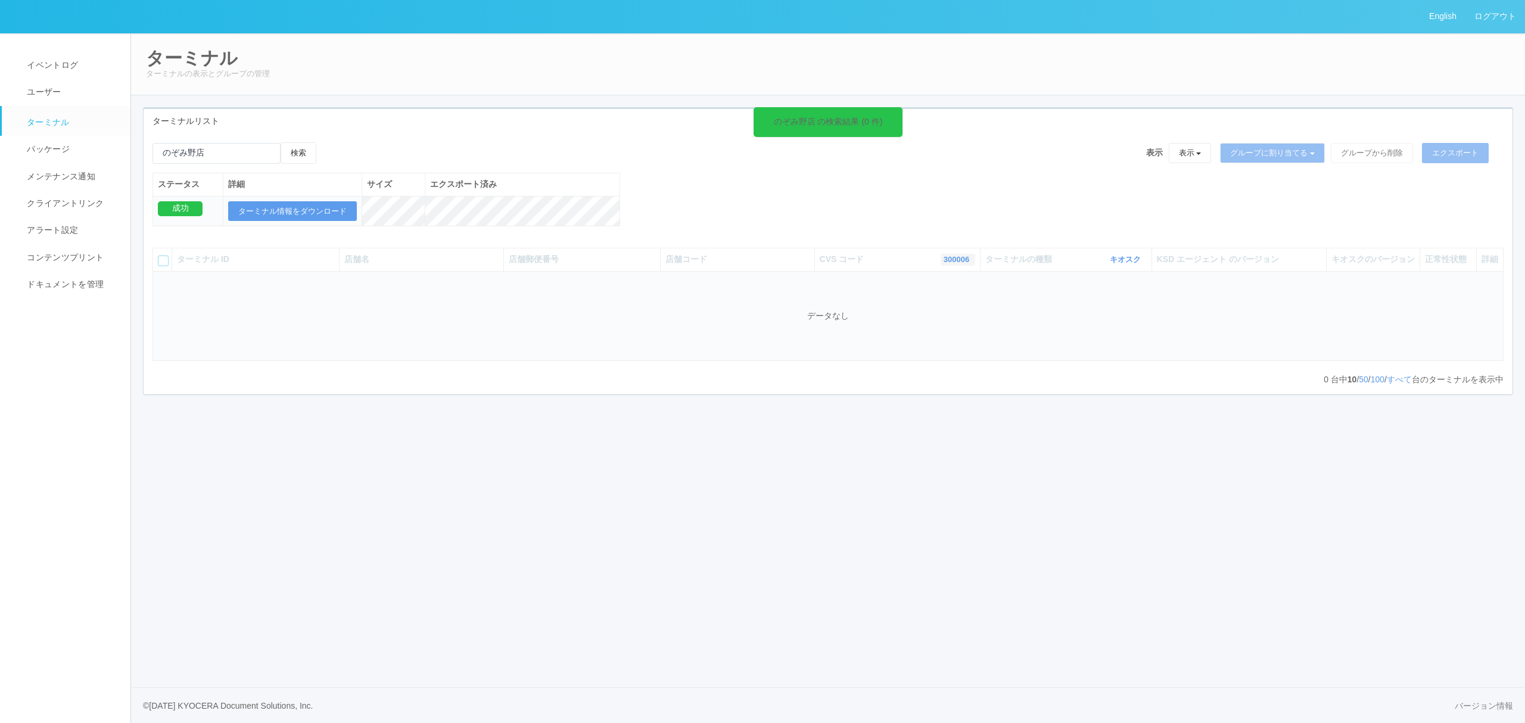
click at [949, 264] on link "300006" at bounding box center [958, 259] width 29 height 9
click at [921, 301] on link "すべて" at bounding box center [928, 293] width 94 height 16
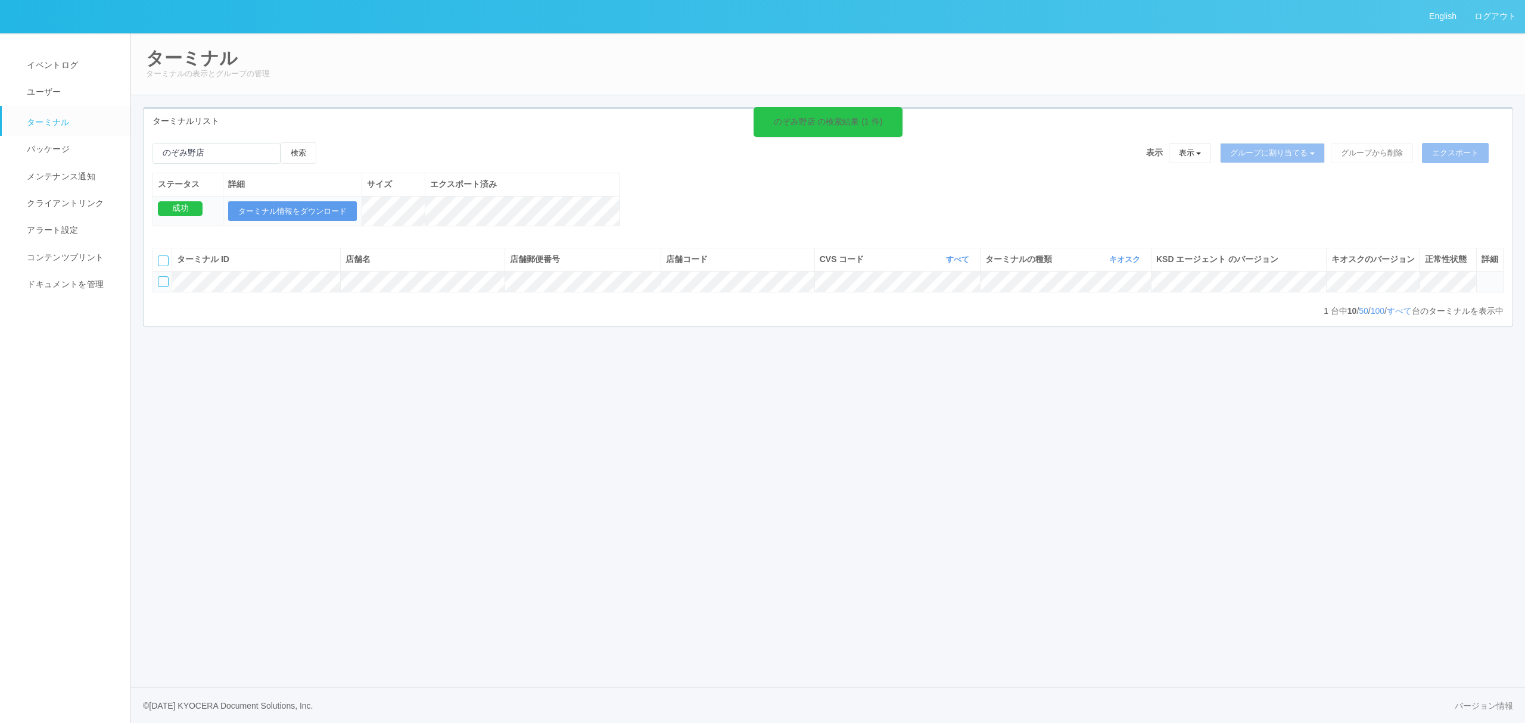
click at [1482, 276] on icon at bounding box center [1482, 276] width 0 height 0
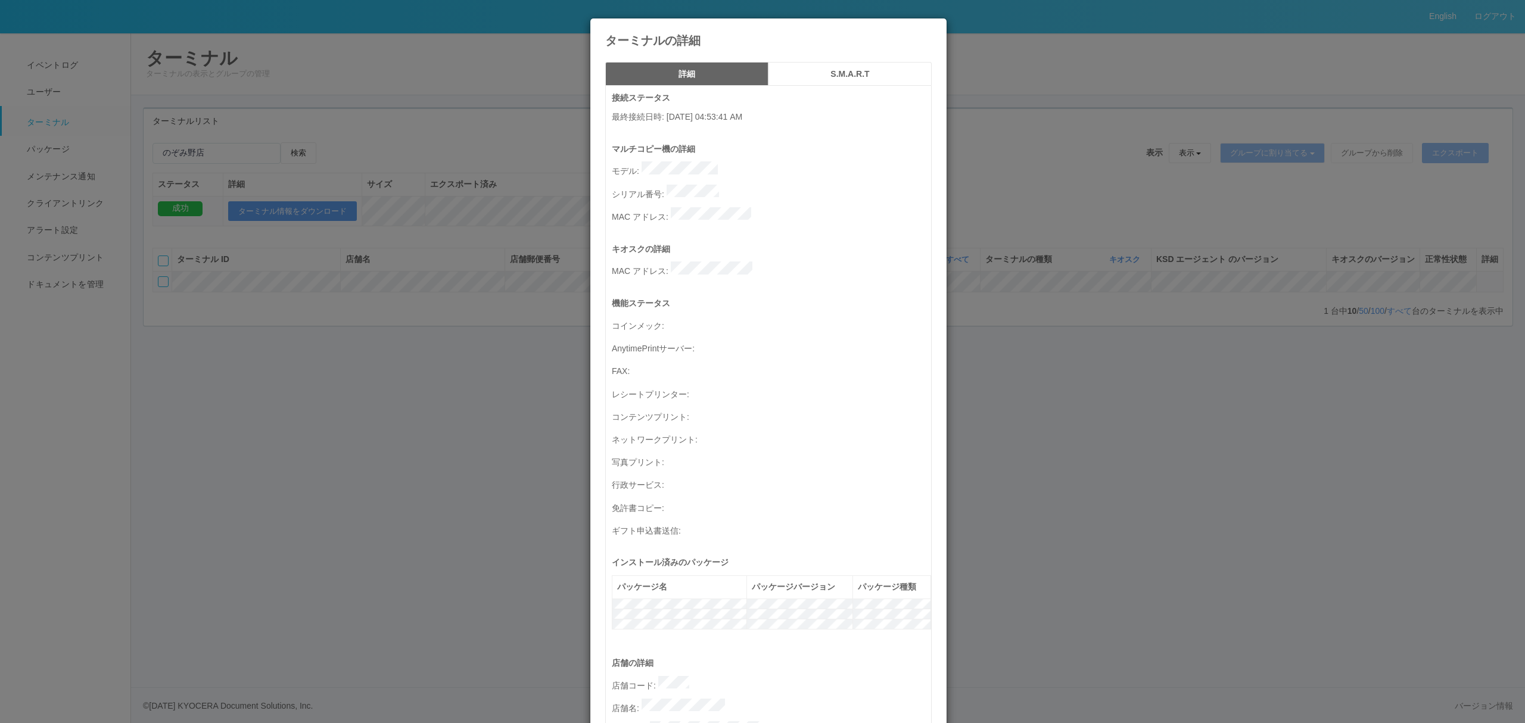
click at [855, 75] on h5 "S.M.A.R.T" at bounding box center [850, 74] width 155 height 9
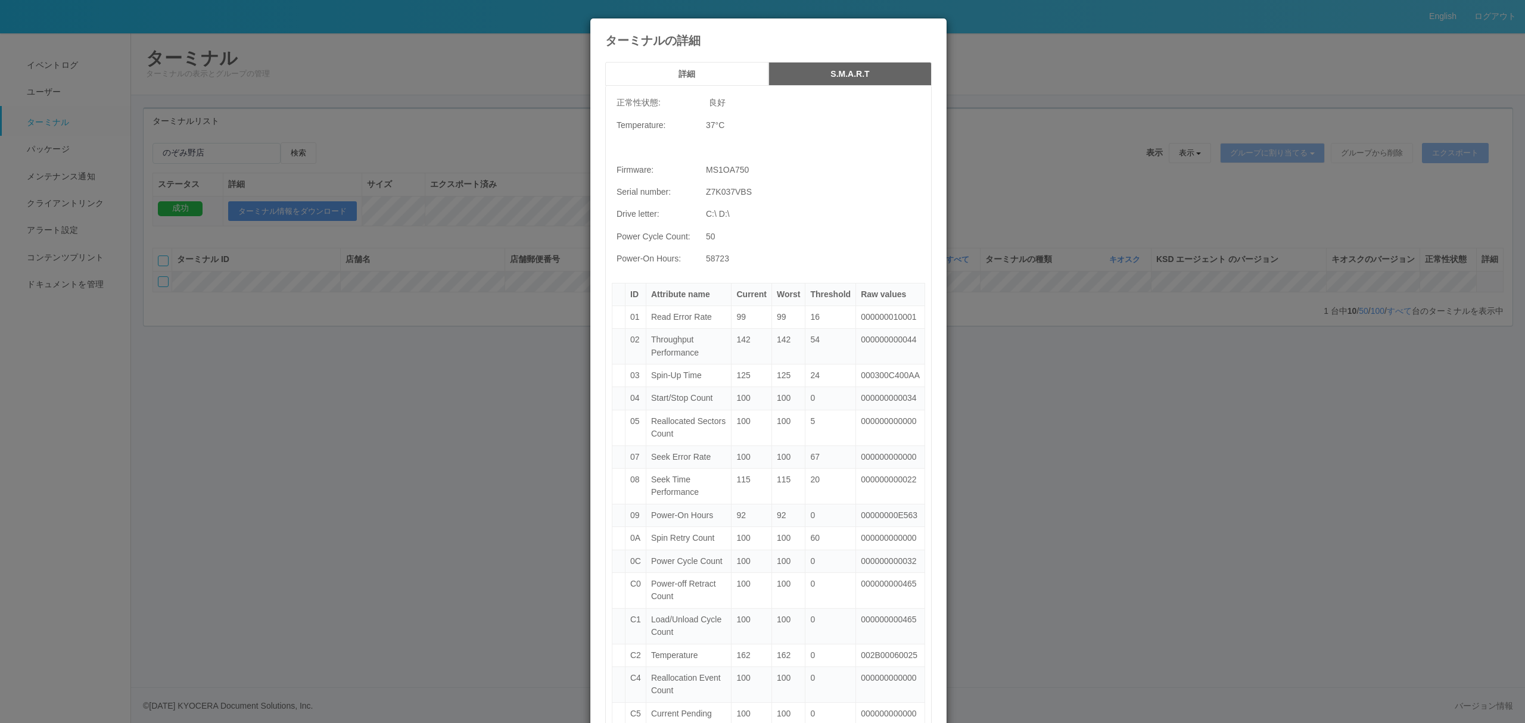
drag, startPoint x: 722, startPoint y: 69, endPoint x: 771, endPoint y: 60, distance: 49.7
click at [723, 70] on h5 "詳細" at bounding box center [687, 74] width 155 height 9
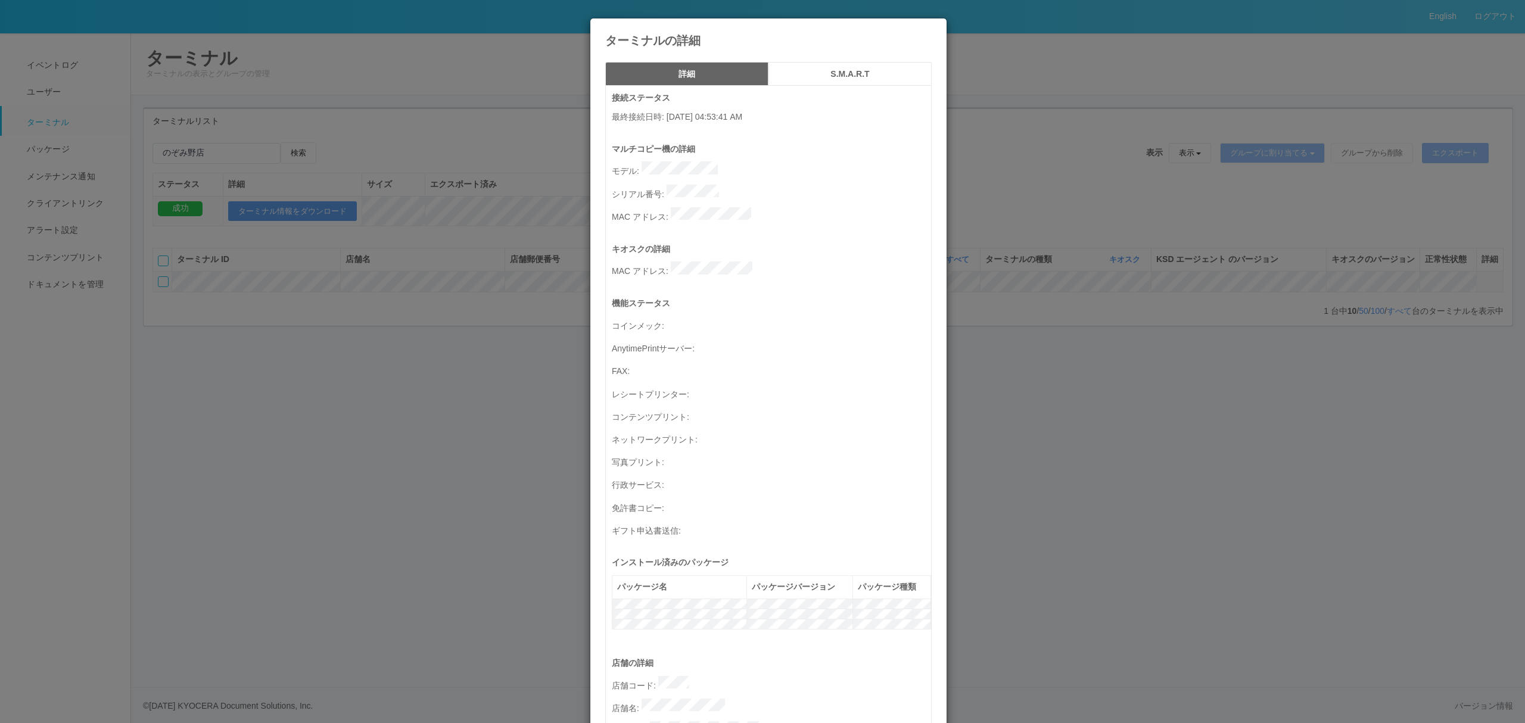
click at [932, 27] on icon at bounding box center [932, 27] width 0 height 0
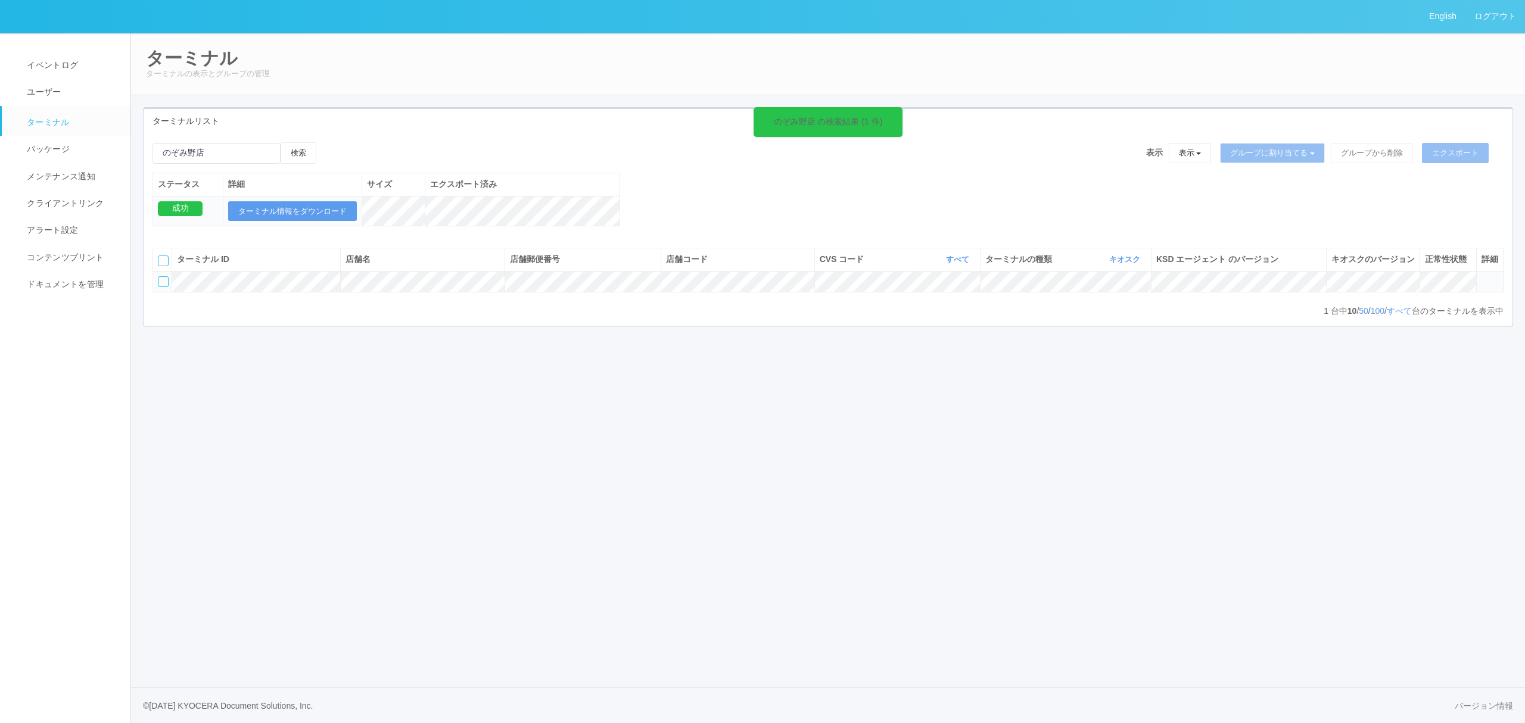
click at [1482, 276] on icon at bounding box center [1482, 276] width 0 height 0
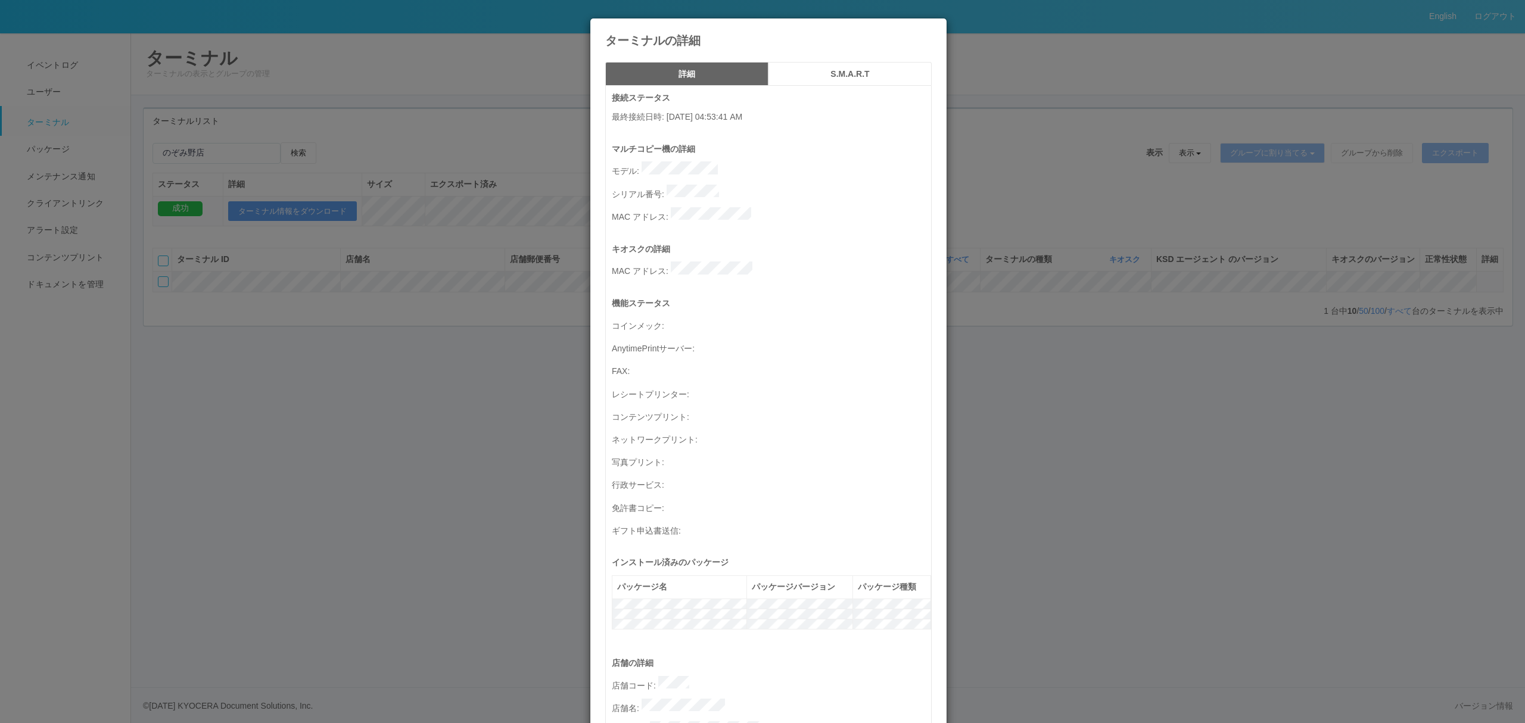
scroll to position [347, 0]
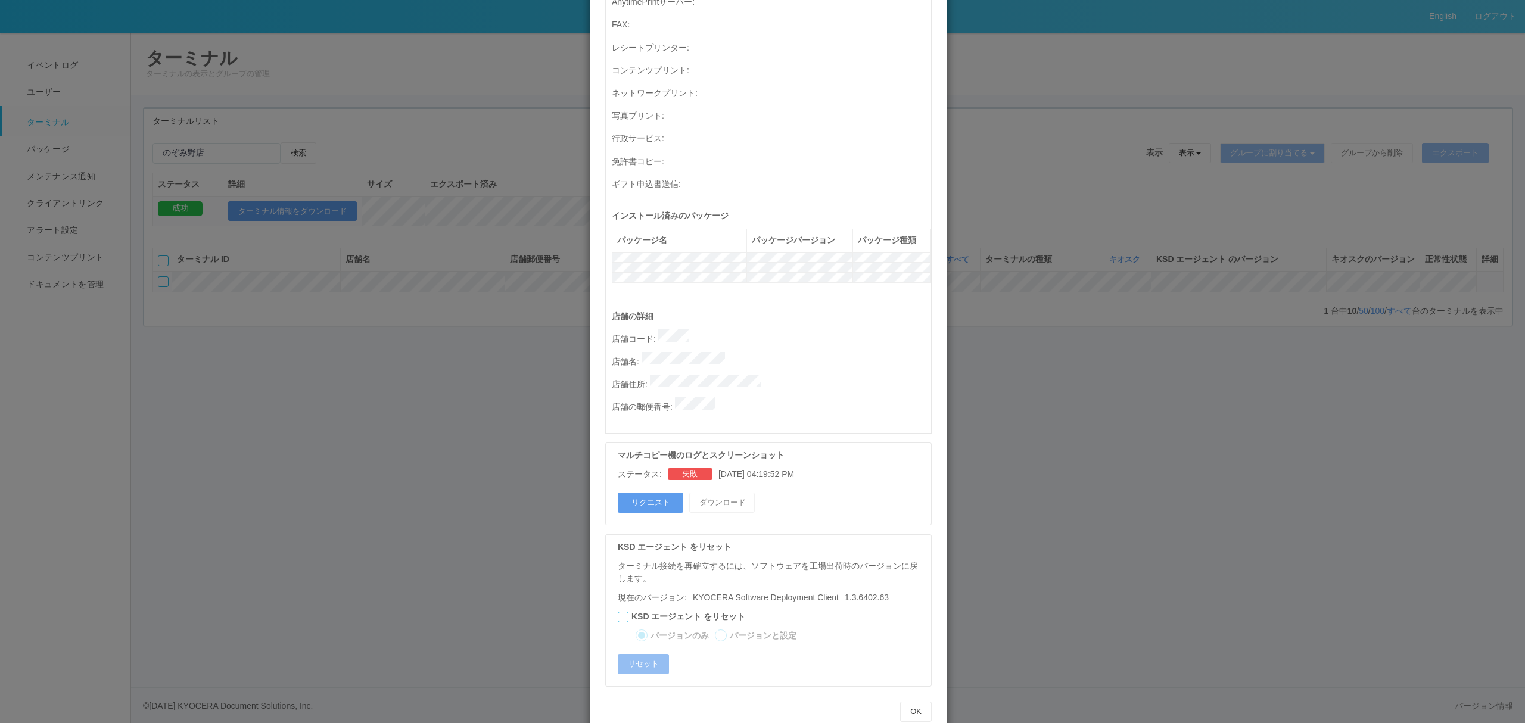
drag, startPoint x: 1085, startPoint y: 458, endPoint x: 1024, endPoint y: 432, distance: 66.2
click at [1083, 456] on div "ターミナルの詳細 詳細 S.M.A.R.T 接続ステータス 最終接続日時 : 08/18/2025 04:53:41 AM マルチコピー機の詳細 モデル : …" at bounding box center [762, 361] width 1525 height 723
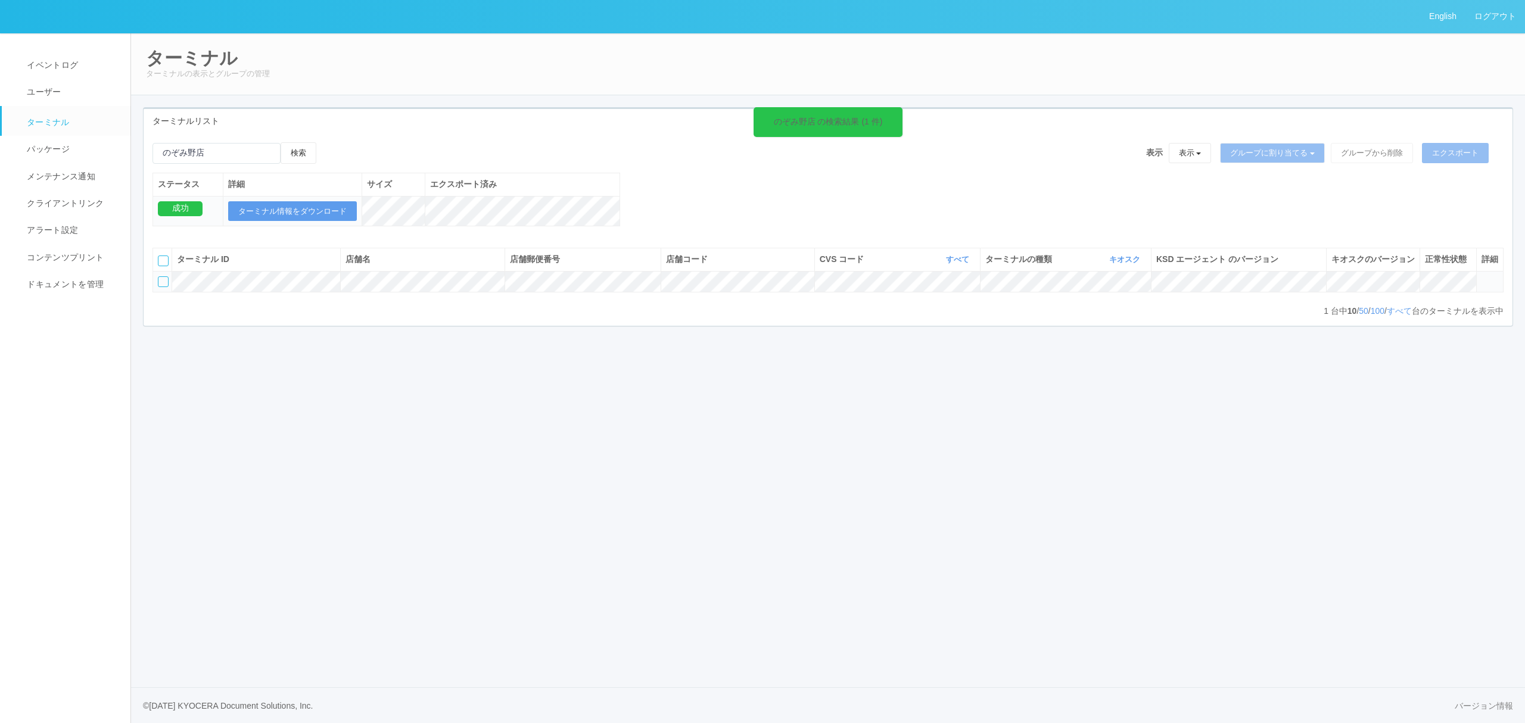
click at [951, 266] on th "CVS コード すべて 表示 すべて 300024 300036 300037 300034 300033 300032 300031 300020 3000…" at bounding box center [898, 259] width 166 height 23
click at [970, 264] on icon "button" at bounding box center [971, 259] width 3 height 9
drag, startPoint x: 964, startPoint y: 229, endPoint x: 712, endPoint y: 170, distance: 259.0
click at [964, 228] on div "のぞみ野店 の検索結果 (1 件) 検索 表示 表示 すべてのターミナル 未割り当てのターミナル グループを追加 グループ名を編集 アーカイブ済みのターミナル…" at bounding box center [828, 190] width 1369 height 97
click at [943, 266] on button "すべて" at bounding box center [959, 260] width 32 height 12
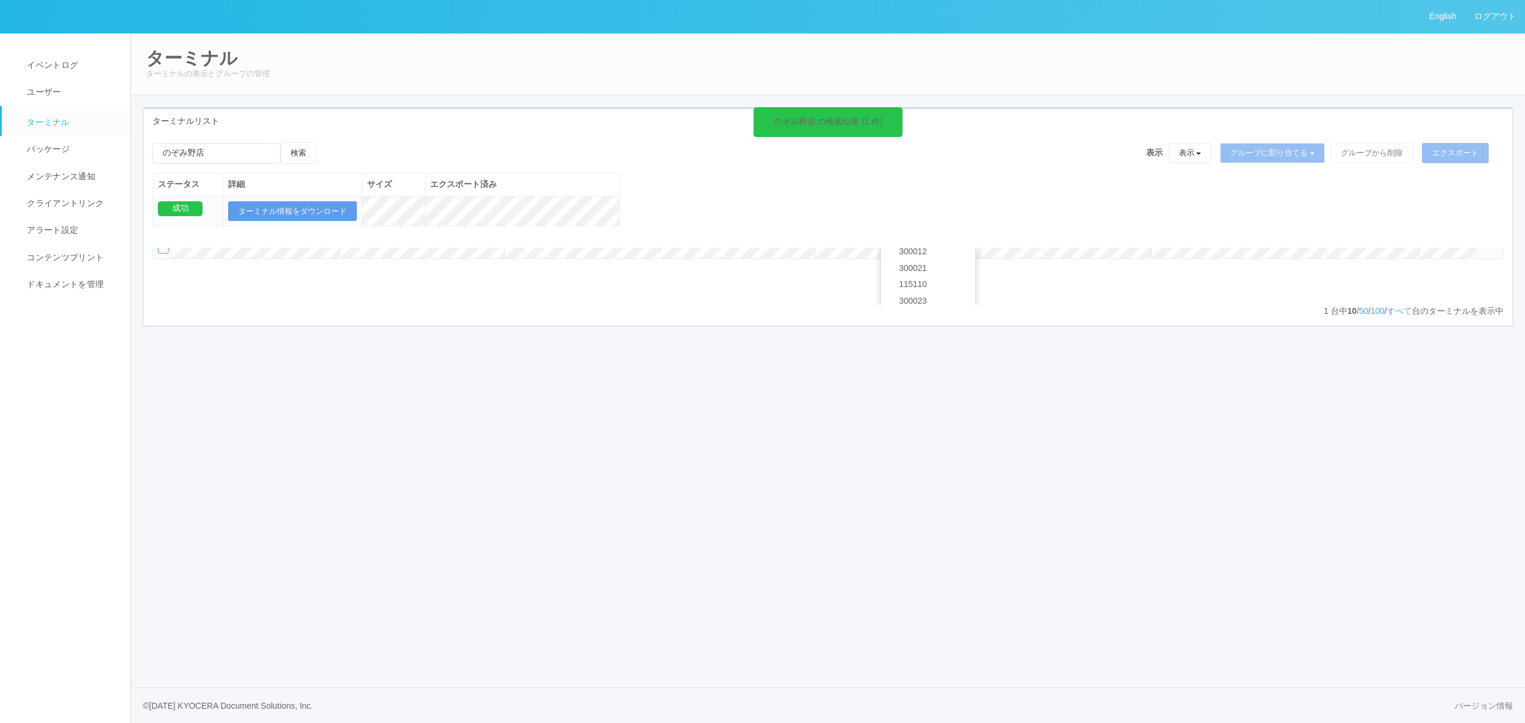
scroll to position [51, 0]
click at [940, 307] on link "961762" at bounding box center [928, 299] width 94 height 16
click at [899, 112] on icon at bounding box center [900, 115] width 2 height 10
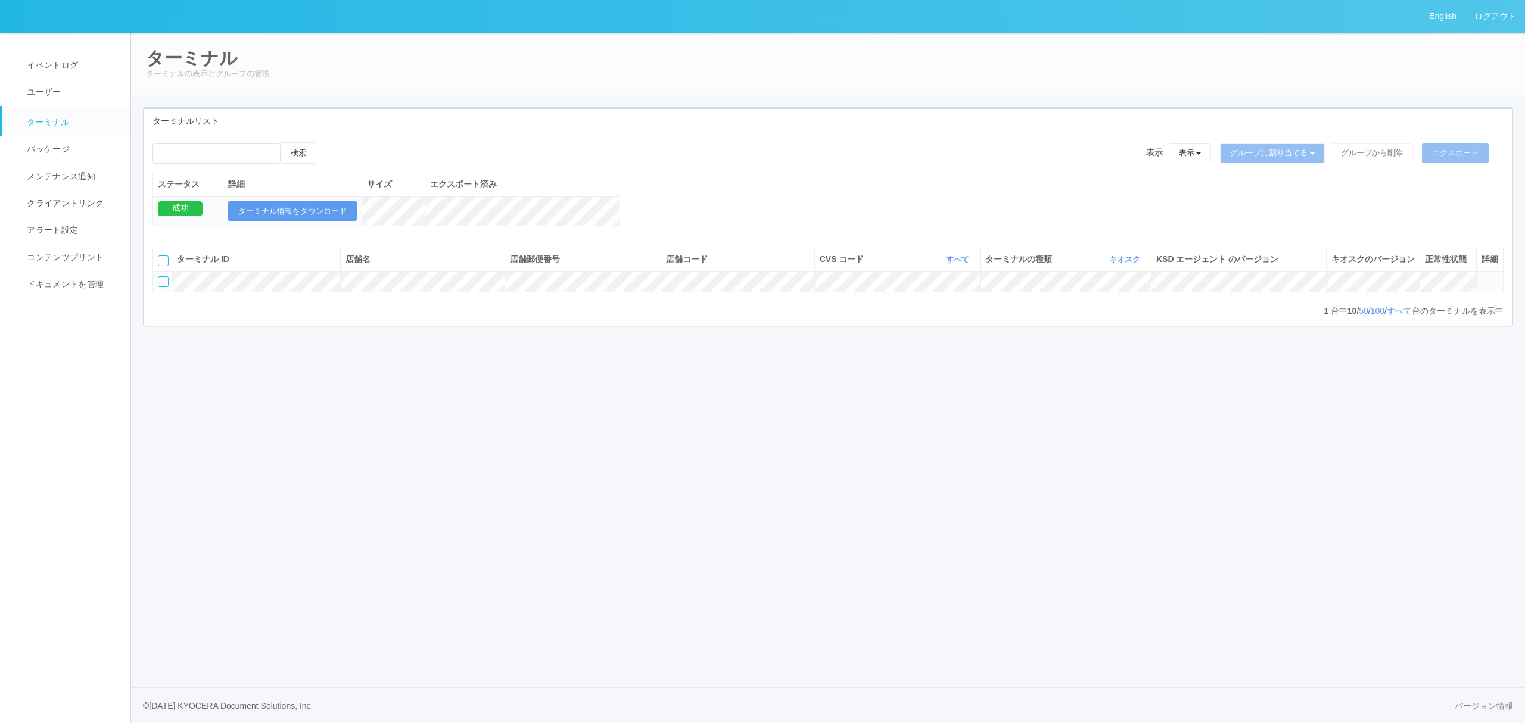
click at [969, 163] on div "検索 表示 表示 すべてのターミナル 未割り当てのターミナル グループを追加 グループ名を編集 アーカイブ済みのターミナル グループに割り当てる グループを追…" at bounding box center [828, 157] width 1351 height 30
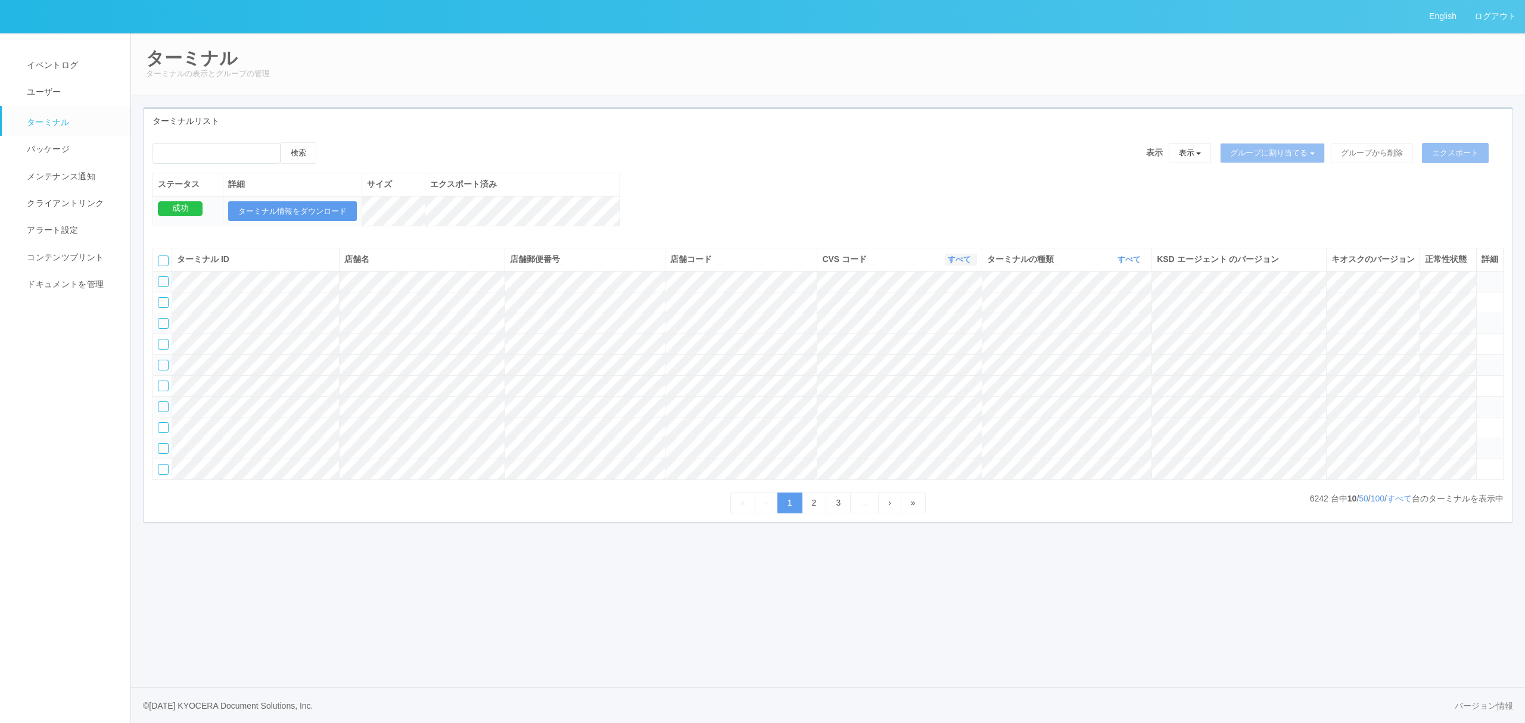
click at [971, 264] on icon "button" at bounding box center [972, 259] width 3 height 9
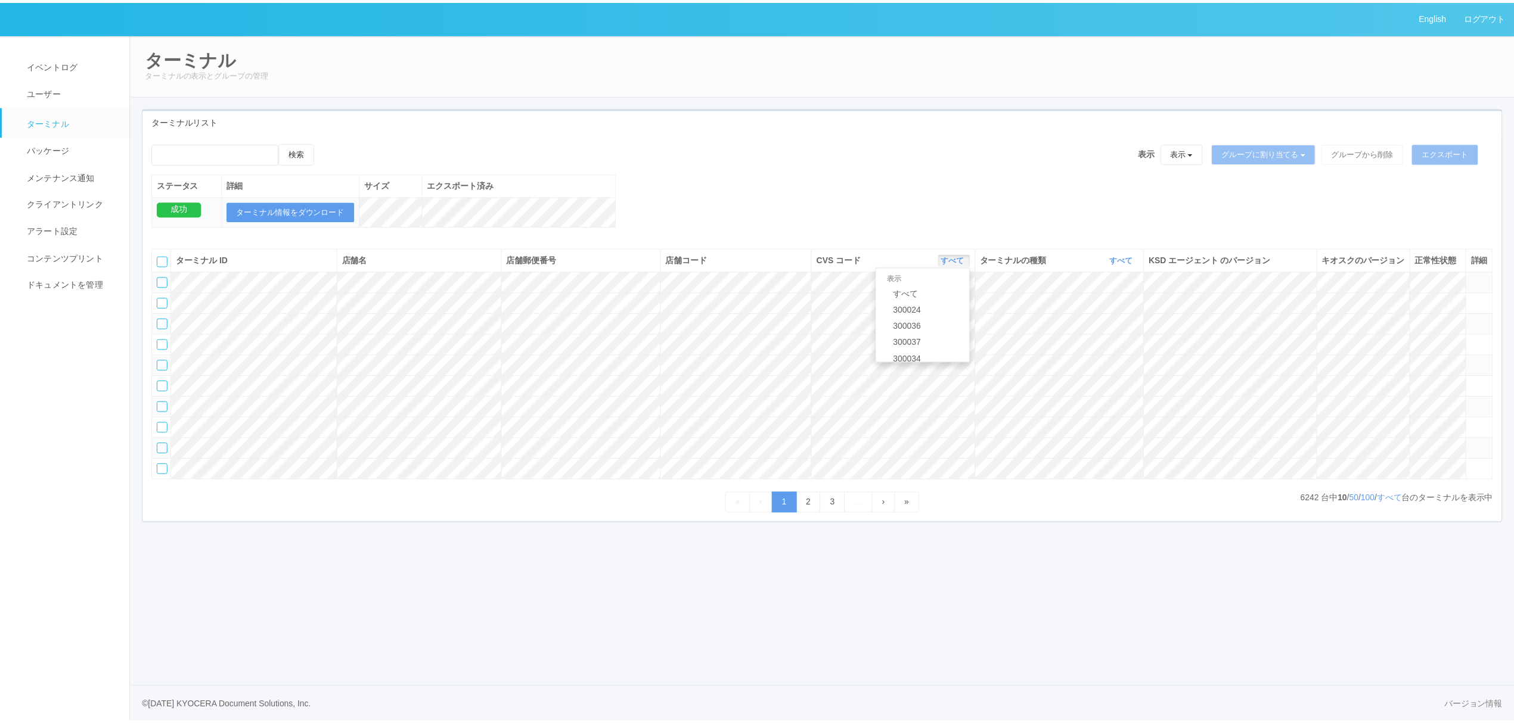
scroll to position [514, 0]
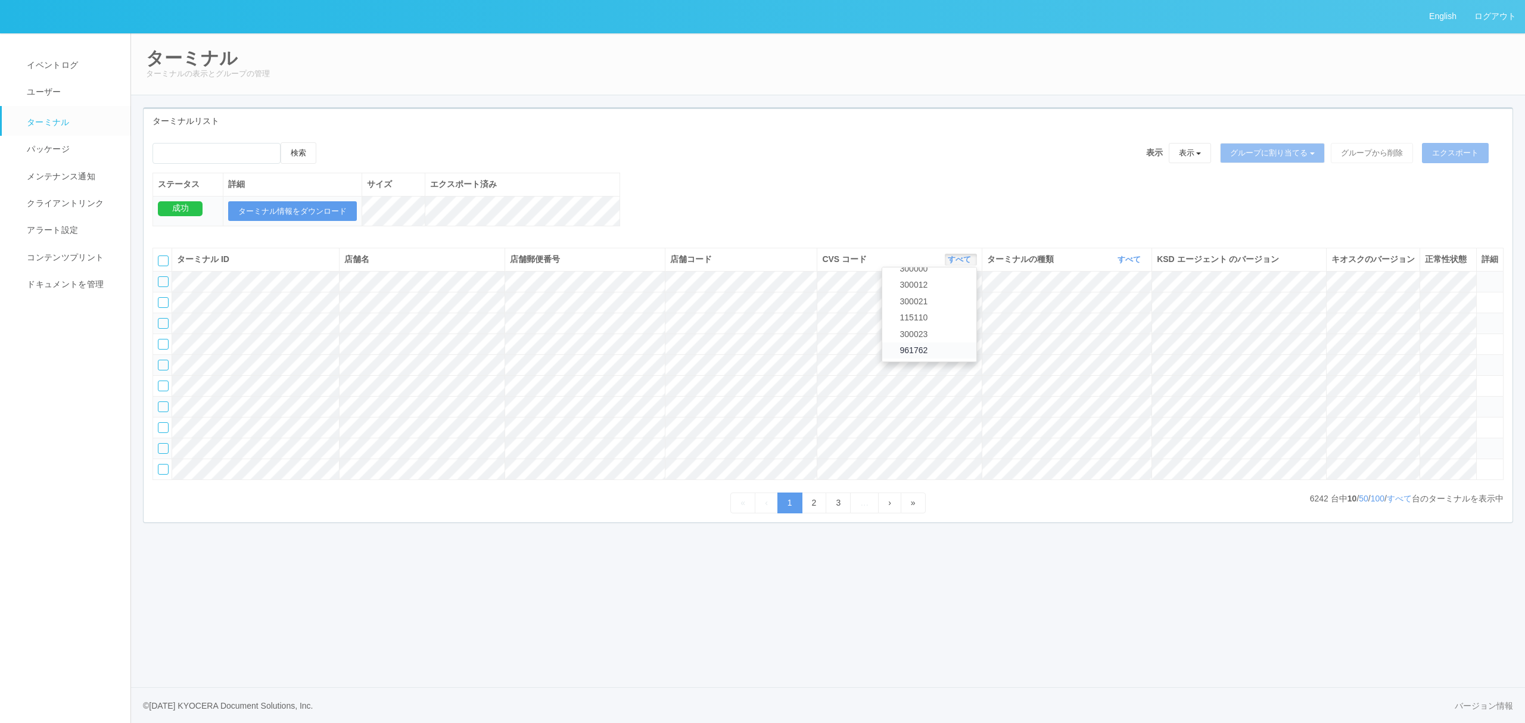
click at [943, 359] on link "961762" at bounding box center [930, 351] width 94 height 16
click at [1121, 264] on link "すべて" at bounding box center [1131, 259] width 26 height 9
click at [1106, 318] on link "キオスク" at bounding box center [1099, 310] width 94 height 16
click at [1404, 504] on link "すべて" at bounding box center [1399, 499] width 25 height 10
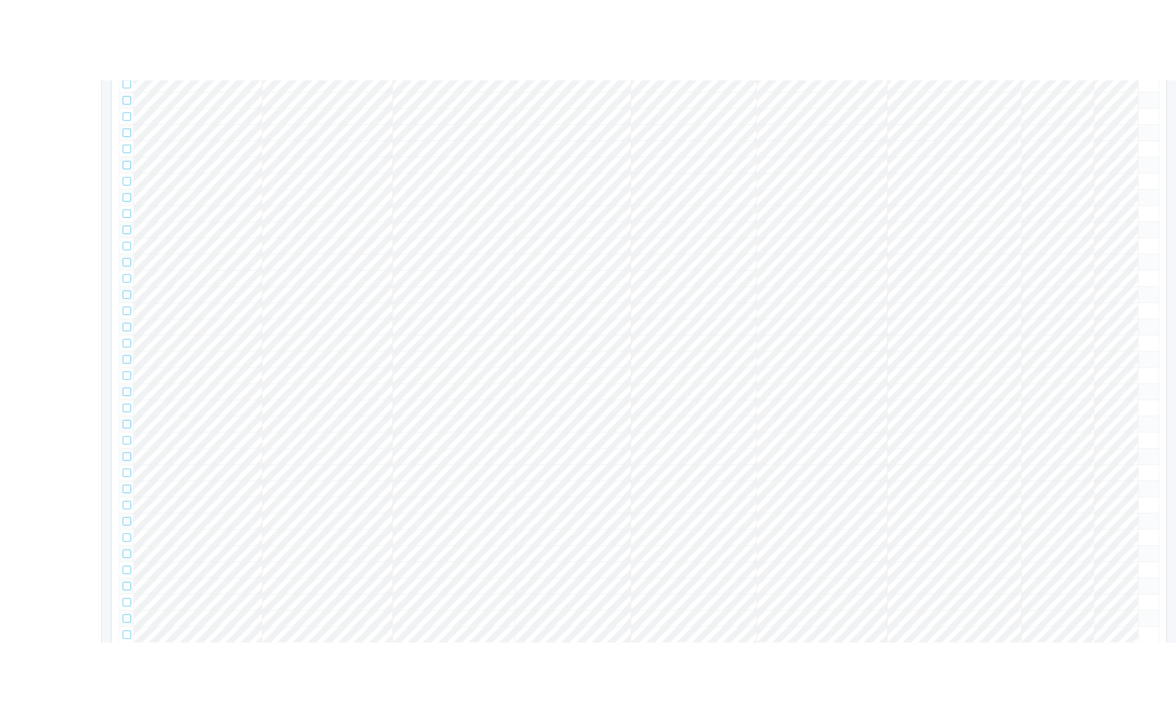
scroll to position [0, 0]
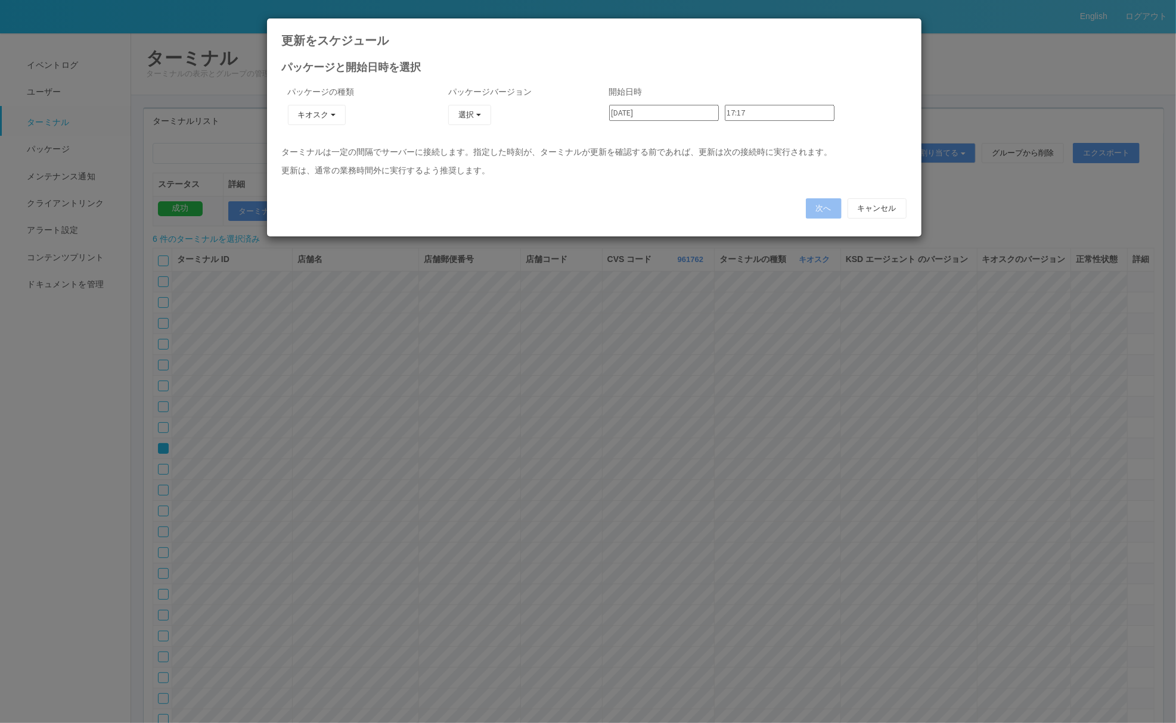
type input "23:00"
type input "23:06"
type input "23:12"
type input "2025/08/19"
type input "02:00"
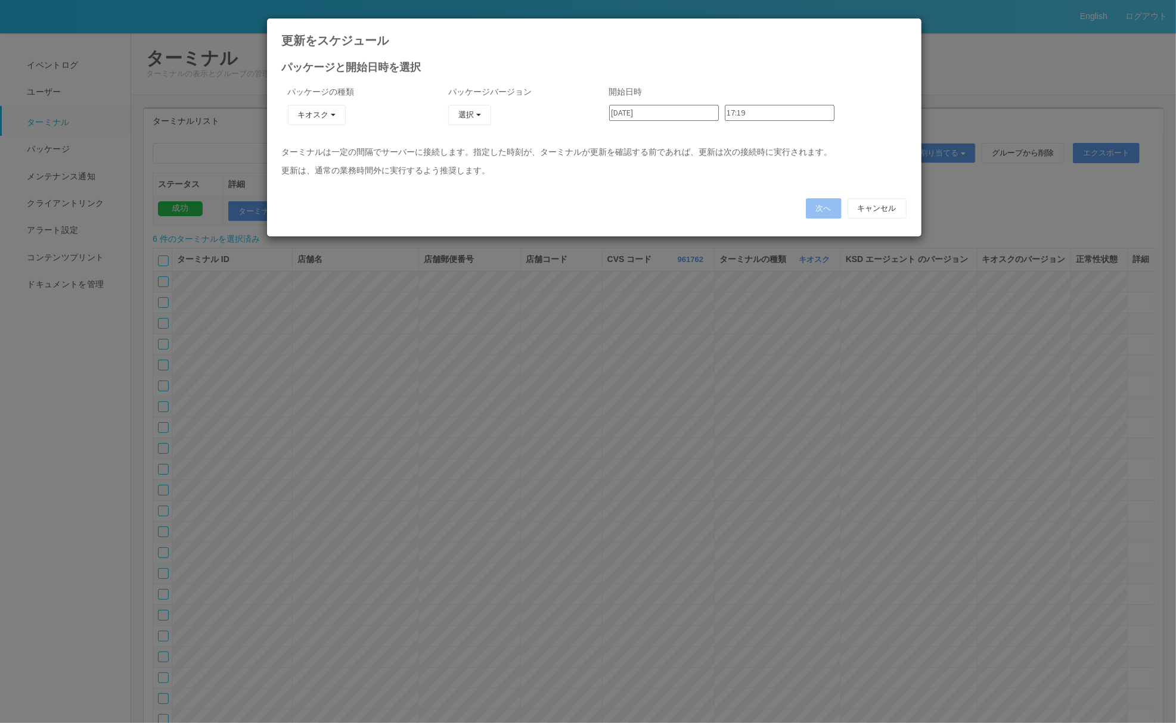
type input "2025/08/19"
type input "02:06"
type input "2025/08/19"
type input "02:12"
type input "2025/08/19"
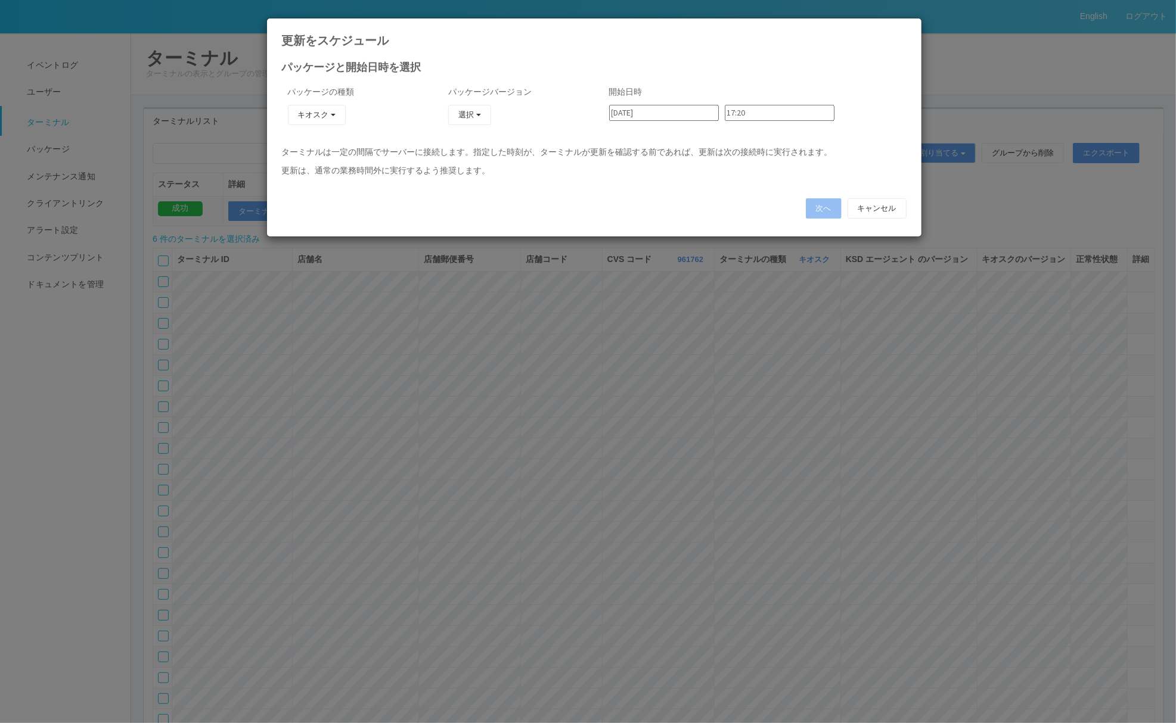
type input "02:18"
type input "2025/08/19"
type input "02:24"
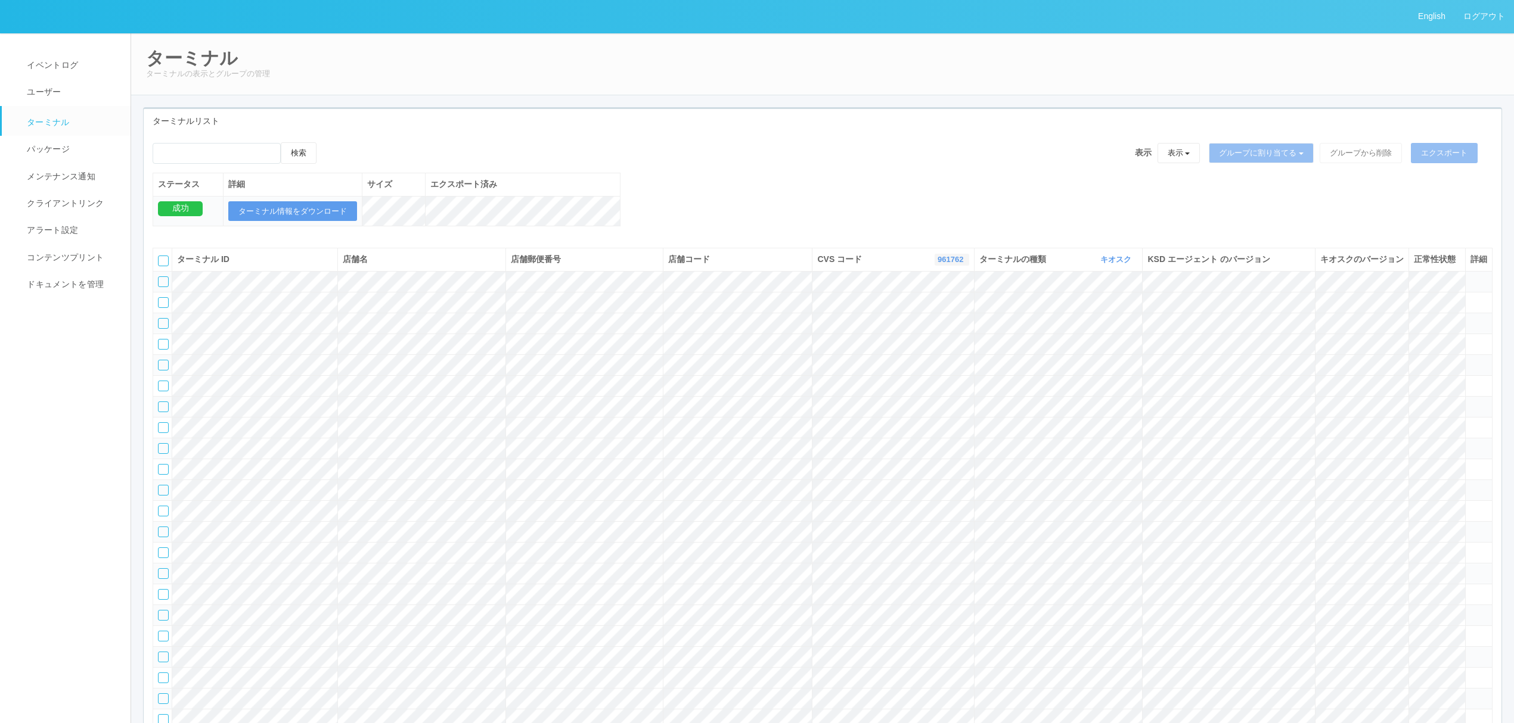
click at [947, 264] on link "961762" at bounding box center [951, 259] width 29 height 9
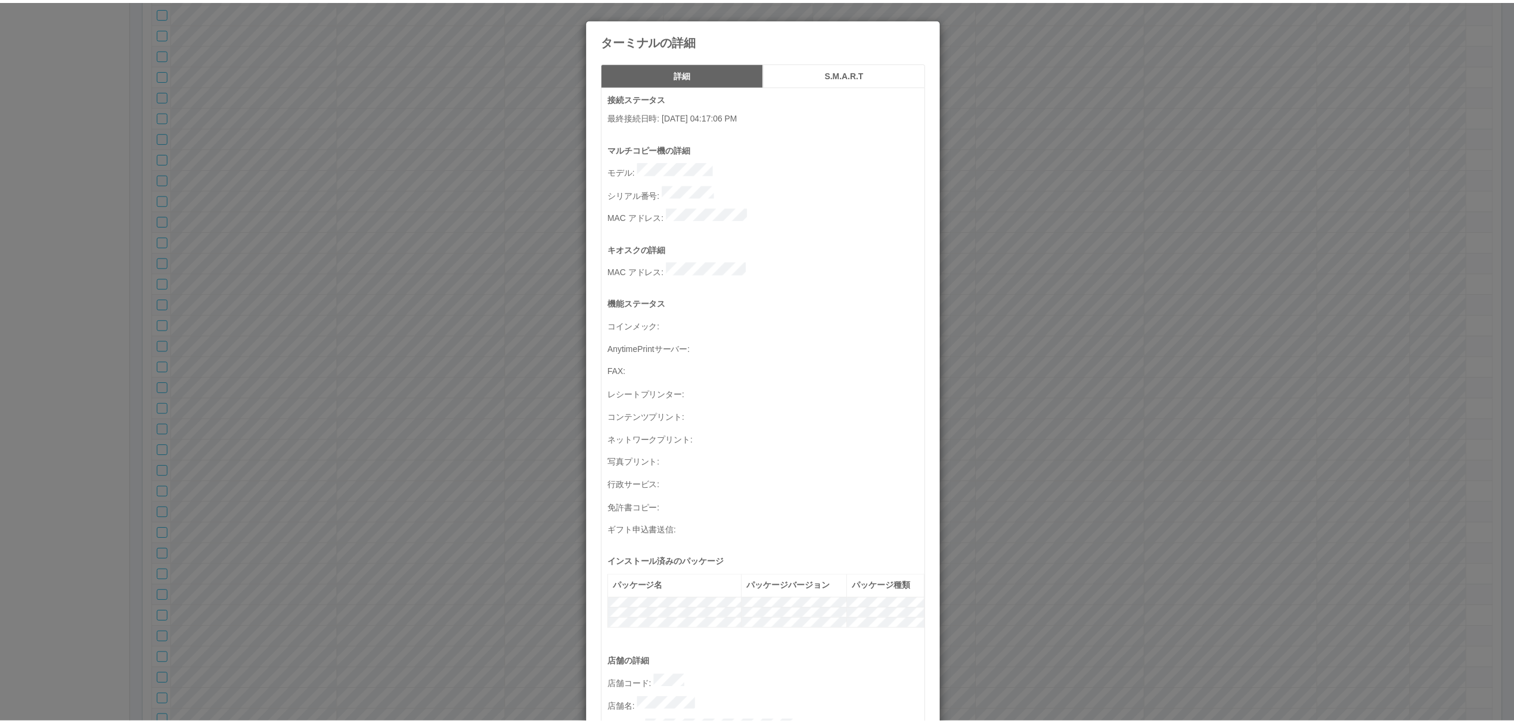
scroll to position [347, 0]
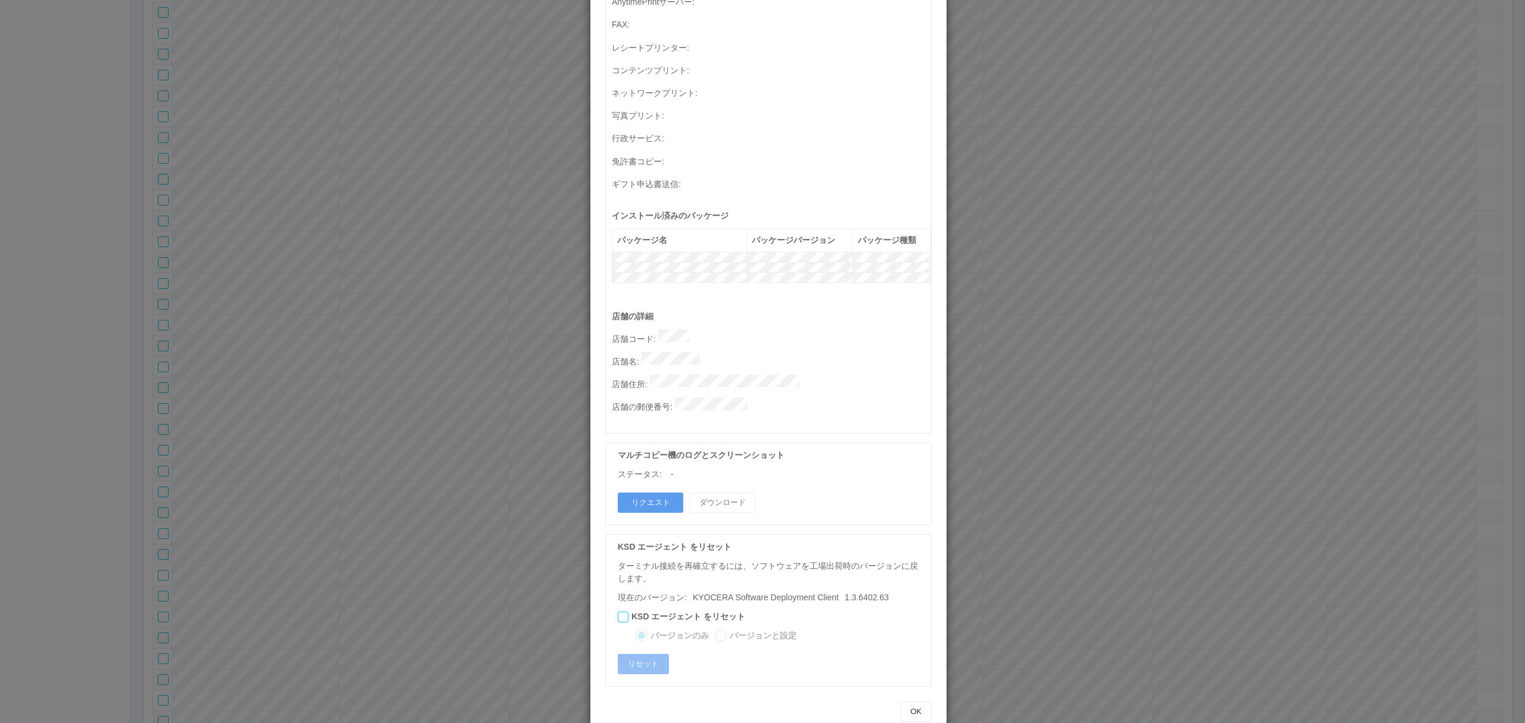
click at [453, 439] on div "ターミナルの詳細 詳細 S.M.A.R.T 接続ステータス 最終接続日時 : 08/18/2025 04:17:06 PM マルチコピー機の詳細 モデル : …" at bounding box center [762, 361] width 1525 height 723
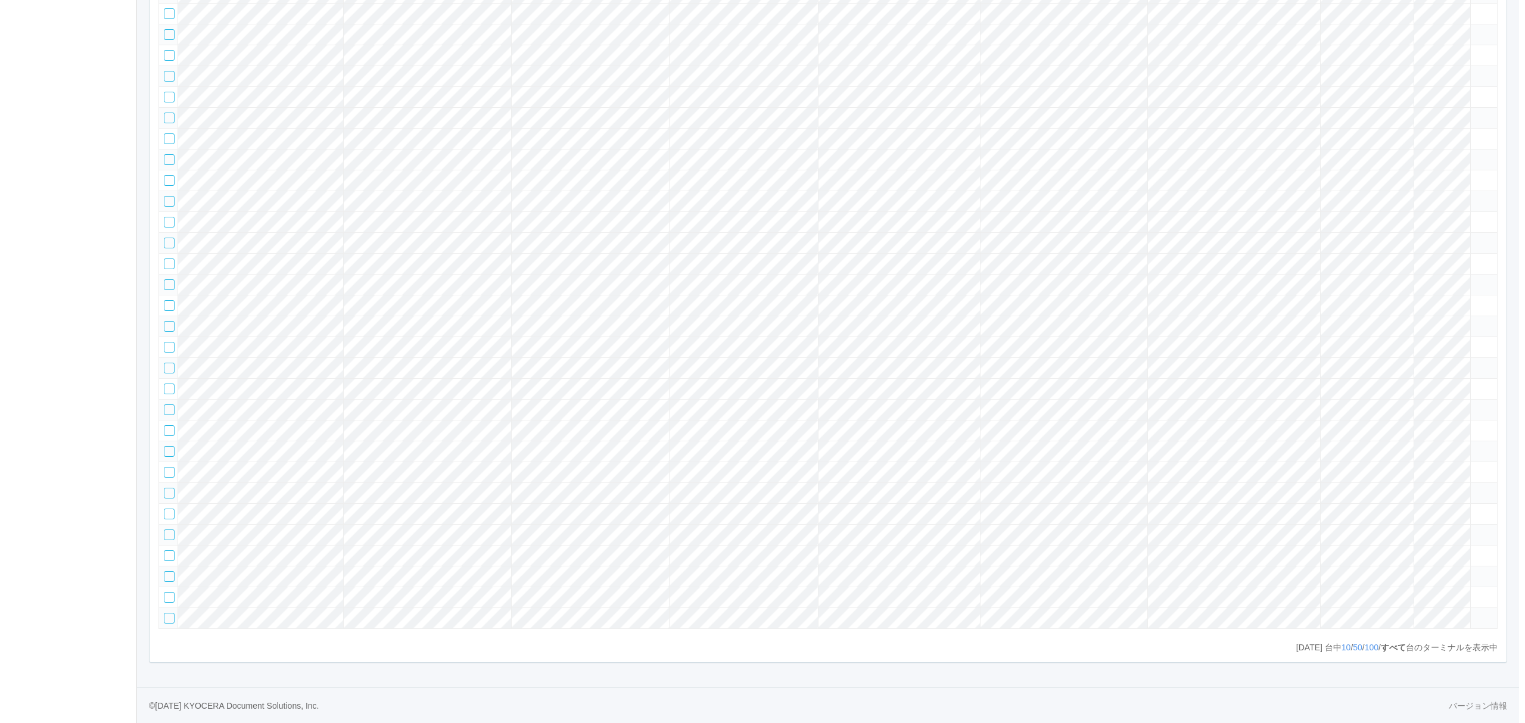
scroll to position [26215, 0]
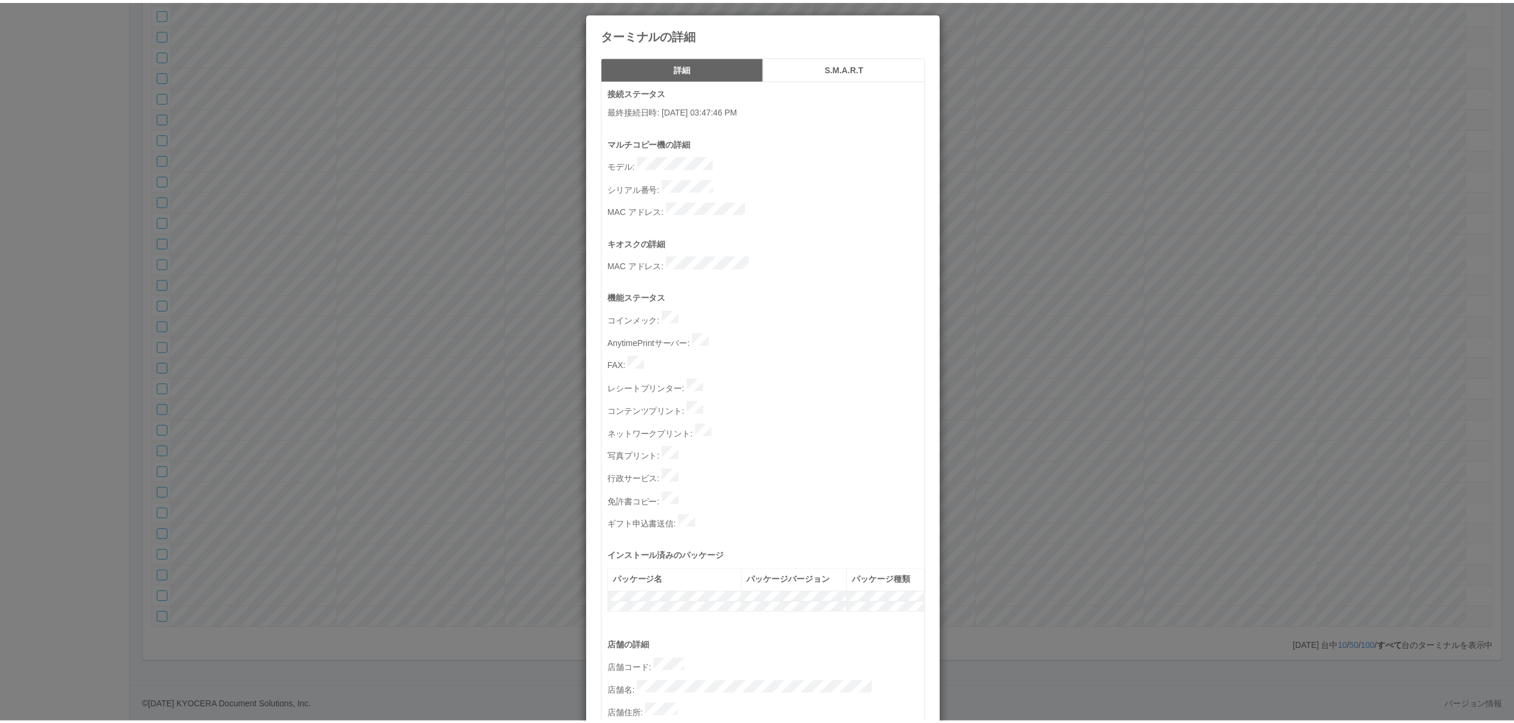
scroll to position [0, 0]
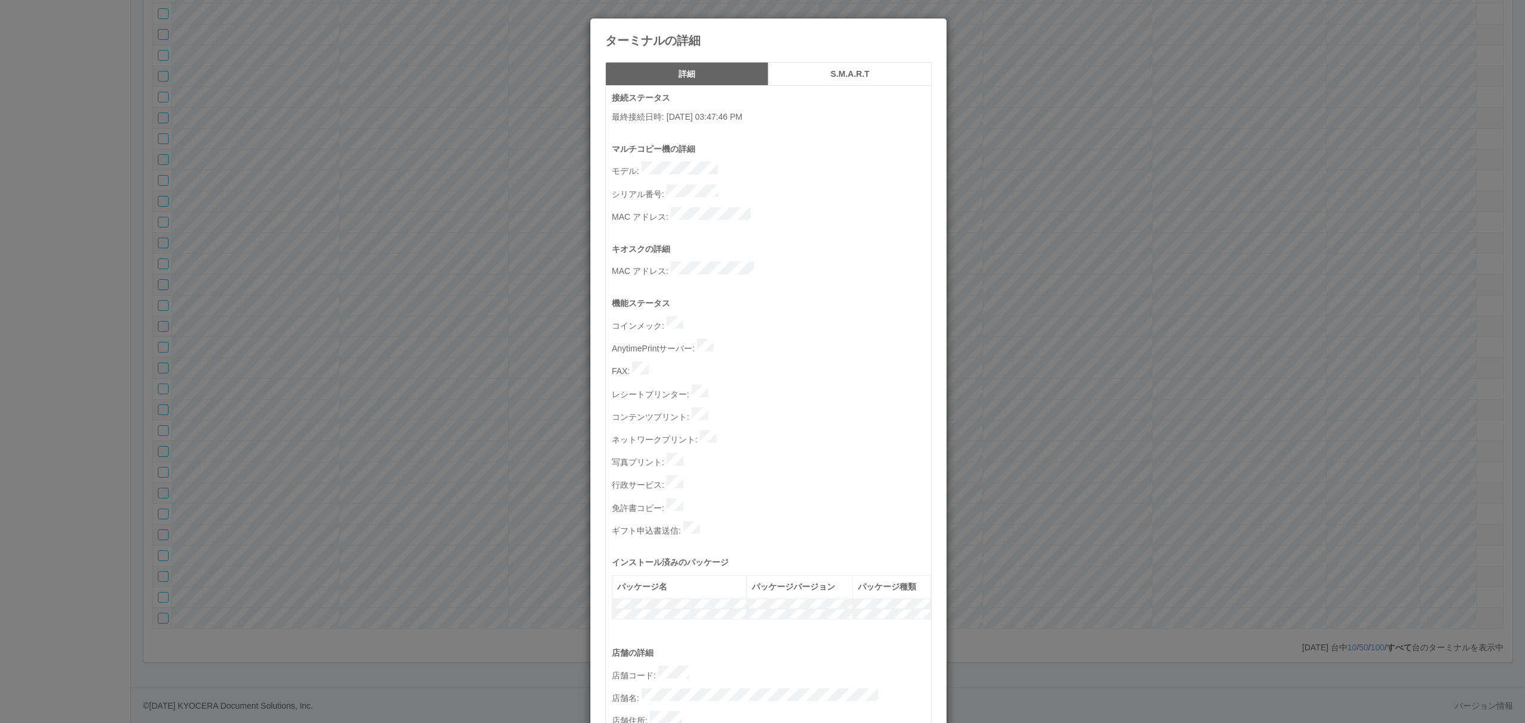
click at [1003, 369] on div "ターミナルの詳細 詳細 S.M.A.R.T 接続ステータス 最終接続日時 : 08/06/2025 03:47:46 PM マルチコピー機の詳細 モデル : …" at bounding box center [762, 361] width 1525 height 723
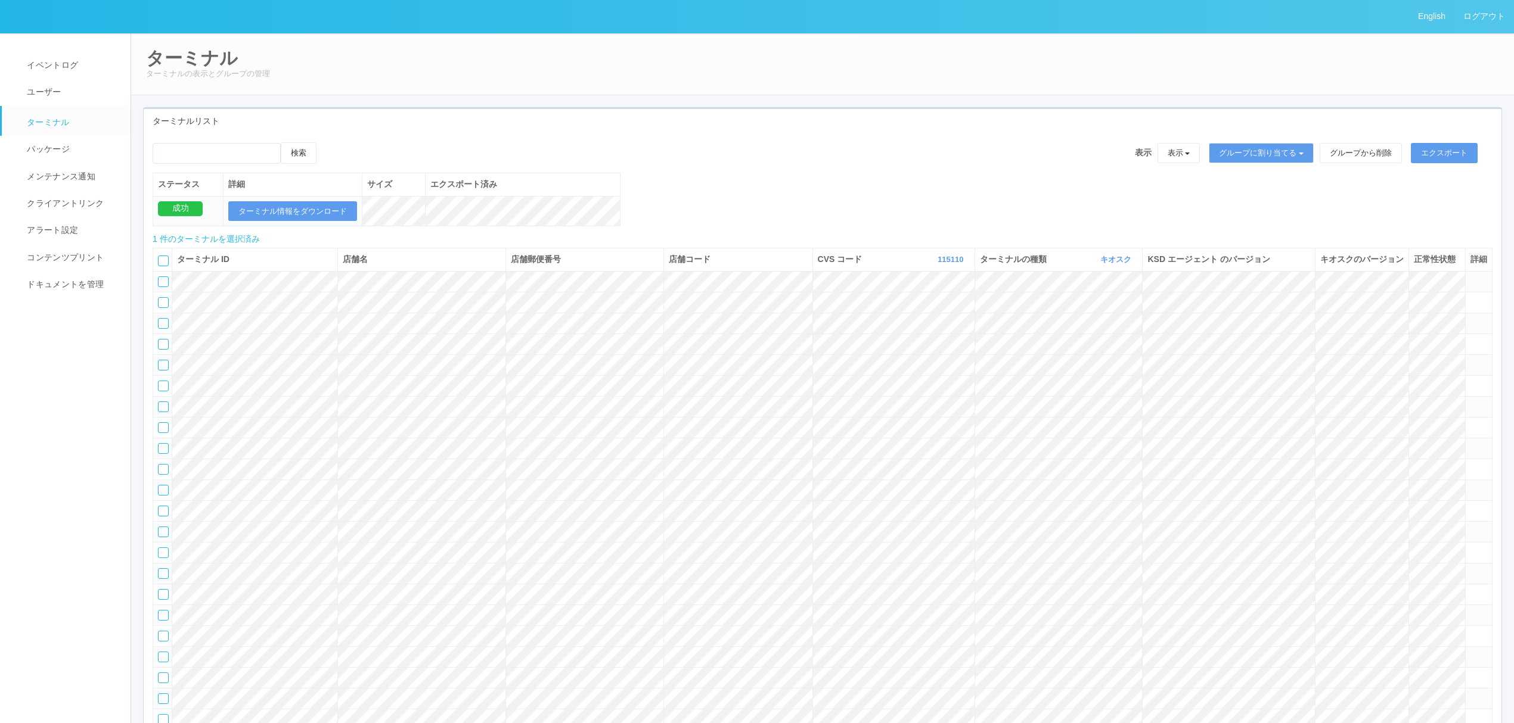
click at [937, 267] on th "CVS コード 115110 表示 すべて 300024 300036 300037 300034 300033 300032 300031 300020 3…" at bounding box center [893, 259] width 162 height 23
click at [940, 264] on link "115110" at bounding box center [951, 259] width 29 height 9
click at [906, 297] on span "すべて" at bounding box center [902, 293] width 31 height 10
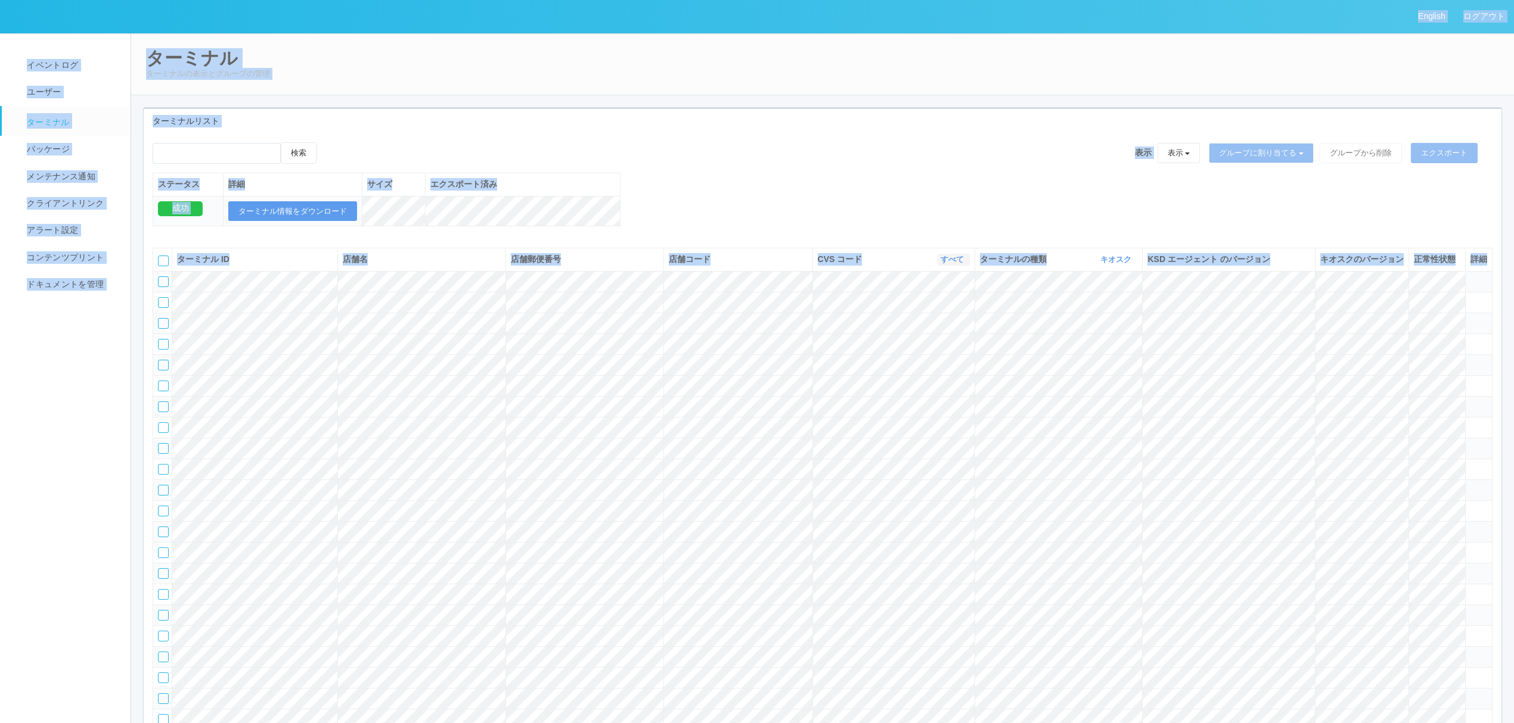
copy div "English ログアウト イベントログ ユーザー ターミナル パッケージ メンテナンス通知 クライアントリンク アラート設定 コンテンツプリント ドキュメン…"
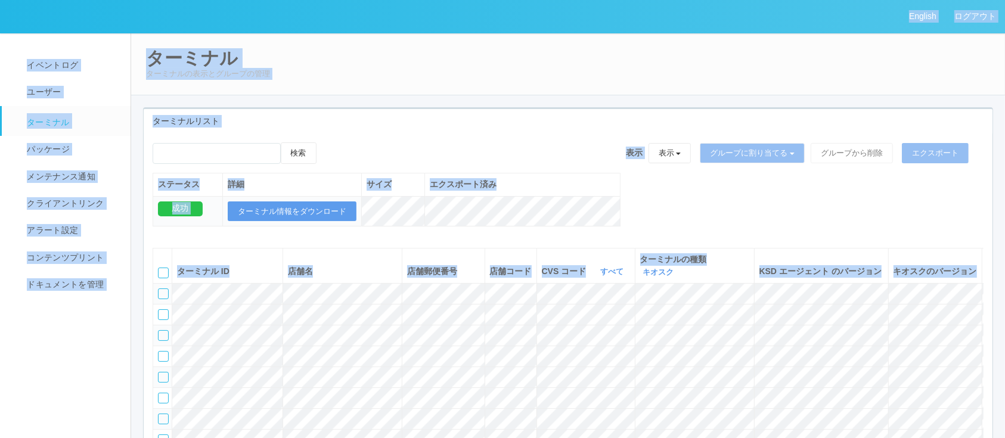
click at [608, 265] on div "CVS コード すべて 表示 すべて 300024 300036 300037 300034 300033 300032 300031 300020 3000…" at bounding box center [586, 271] width 88 height 13
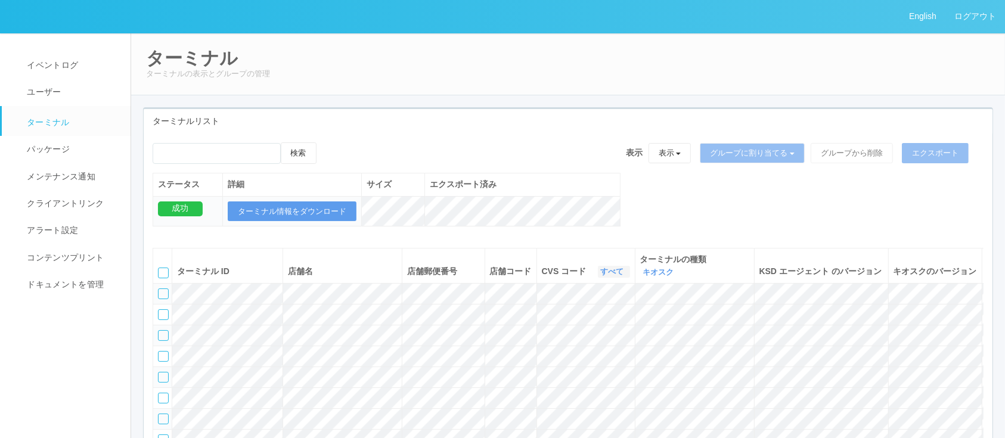
click at [610, 271] on link "すべて" at bounding box center [614, 271] width 26 height 9
click at [595, 341] on link "300023" at bounding box center [582, 349] width 94 height 16
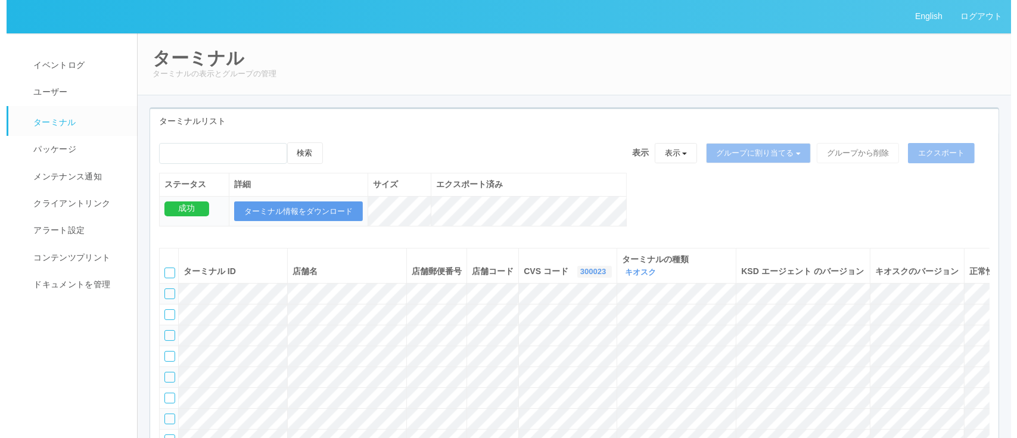
scroll to position [0, 57]
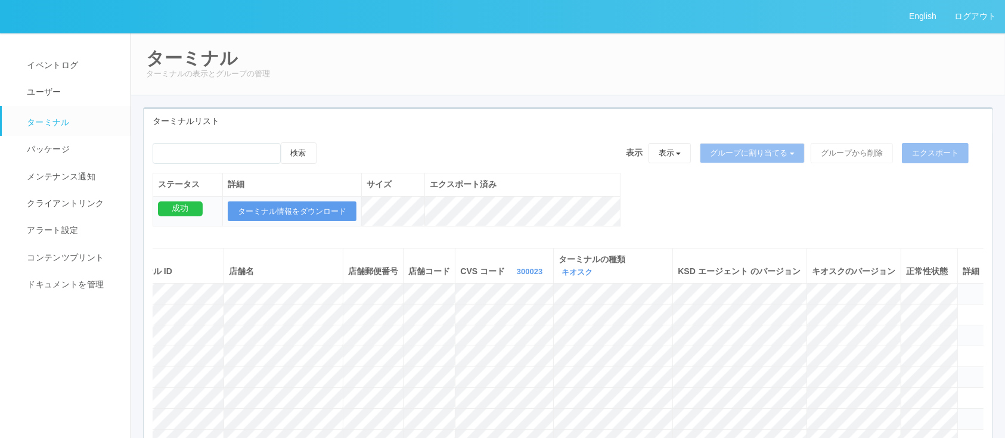
click at [962, 288] on icon at bounding box center [962, 288] width 0 height 0
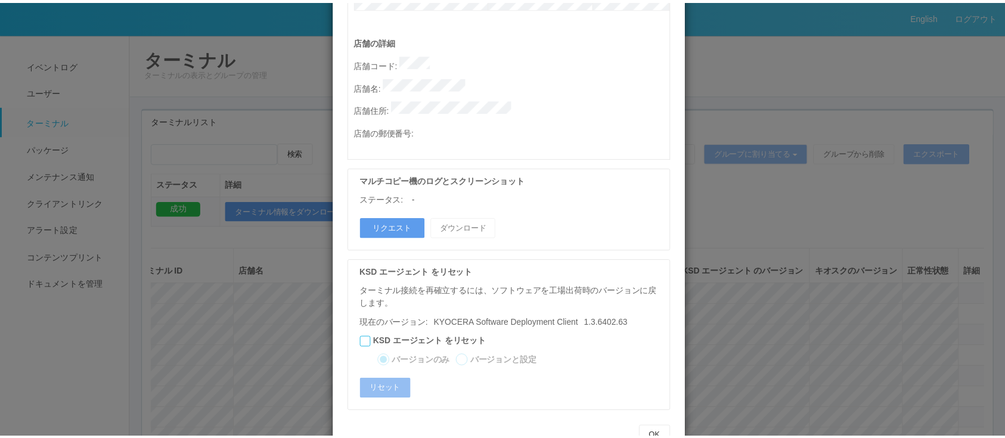
scroll to position [627, 0]
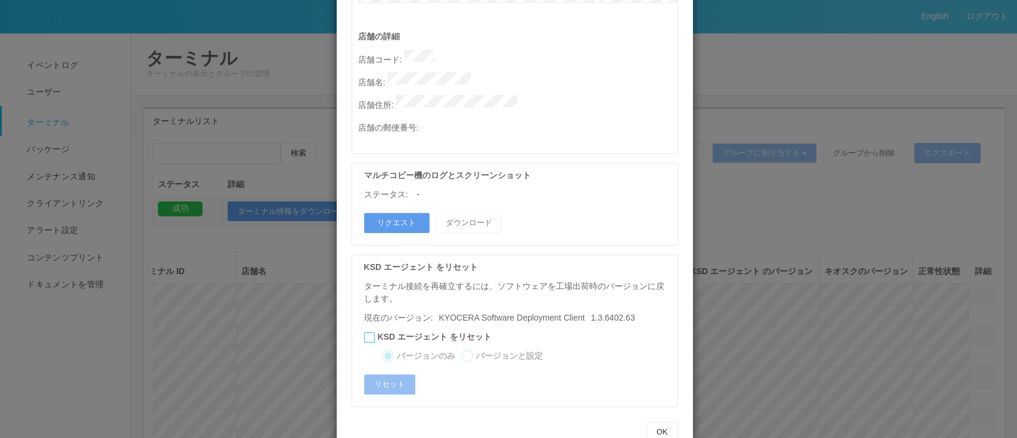
click at [887, 287] on div "ターミナルの詳細 詳細 S.M.A.R.T 接続ステータス 最終接続日時 : 08/18/2025 04:43:49 AM マルチコピー機の詳細 モデル : …" at bounding box center [508, 219] width 1017 height 438
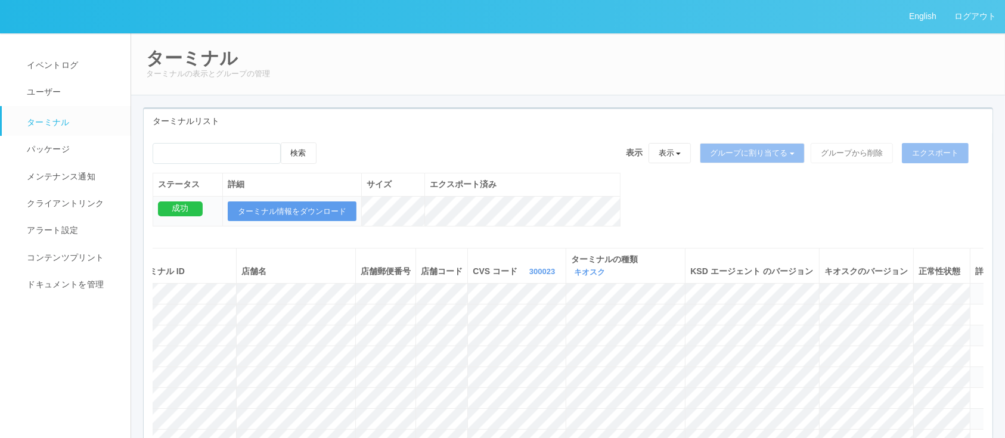
click at [703, 278] on th "KSD エージェント のバージョン" at bounding box center [752, 265] width 134 height 35
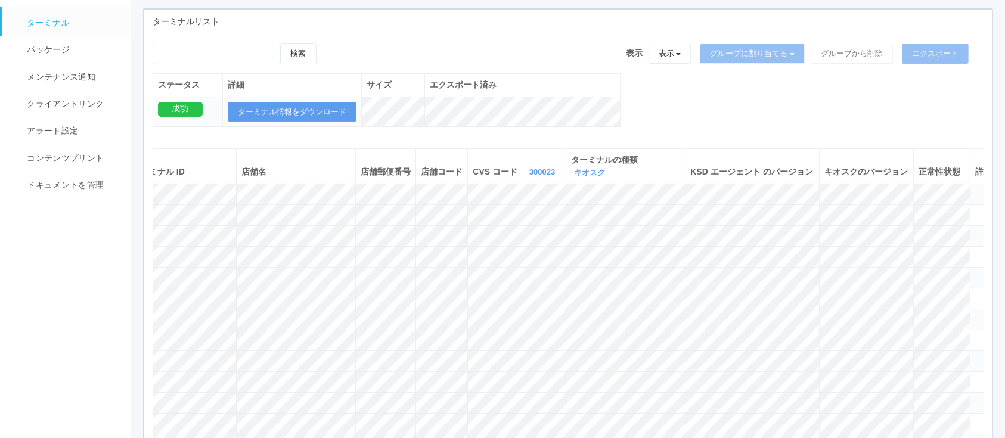
scroll to position [0, 0]
